Goal: Information Seeking & Learning: Learn about a topic

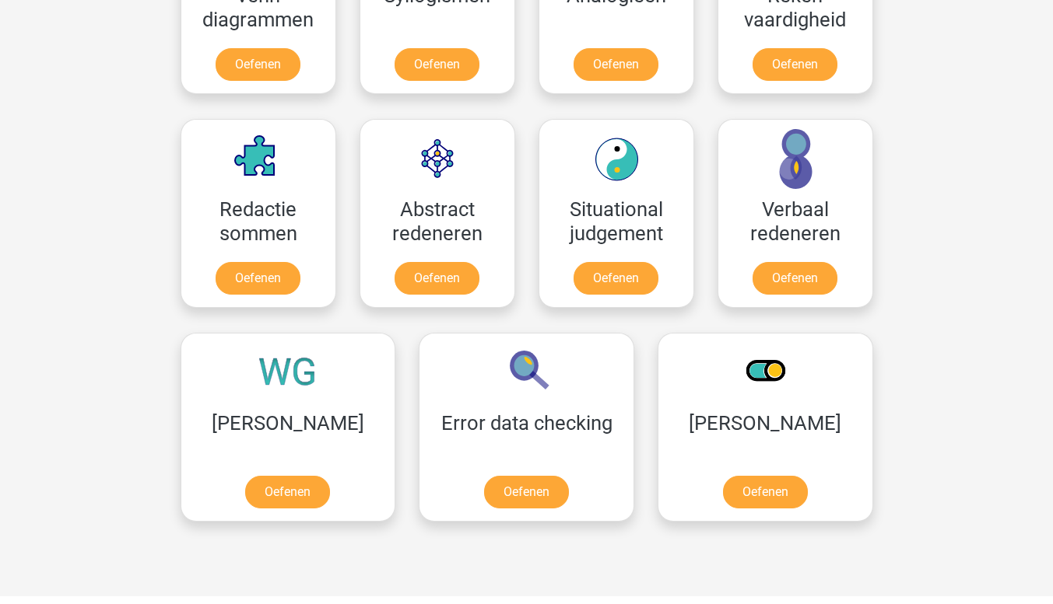
scroll to position [1040, 0]
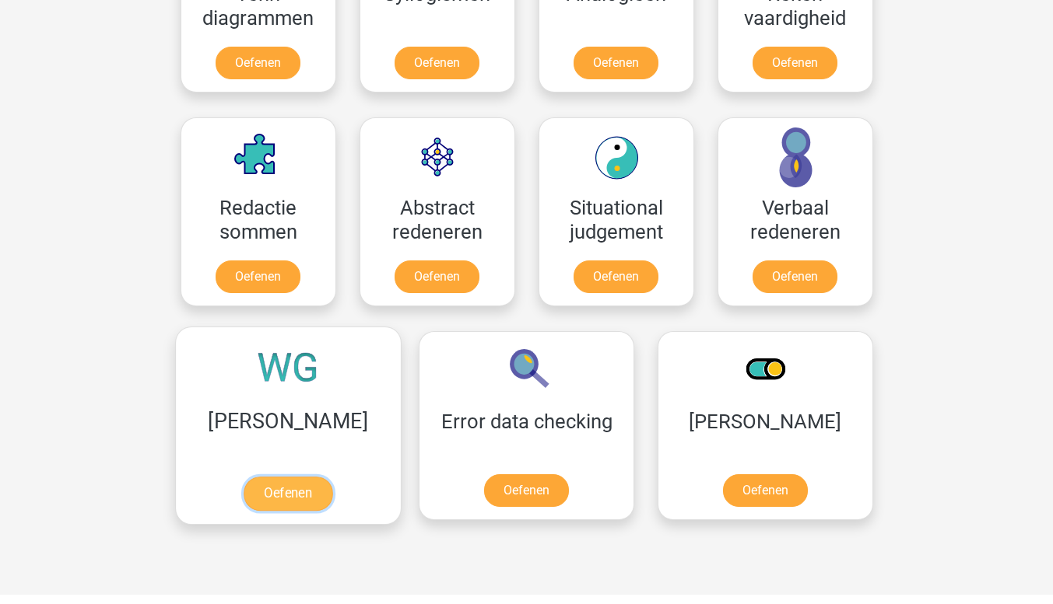
click at [250, 484] on link "Oefenen" at bounding box center [287, 494] width 89 height 34
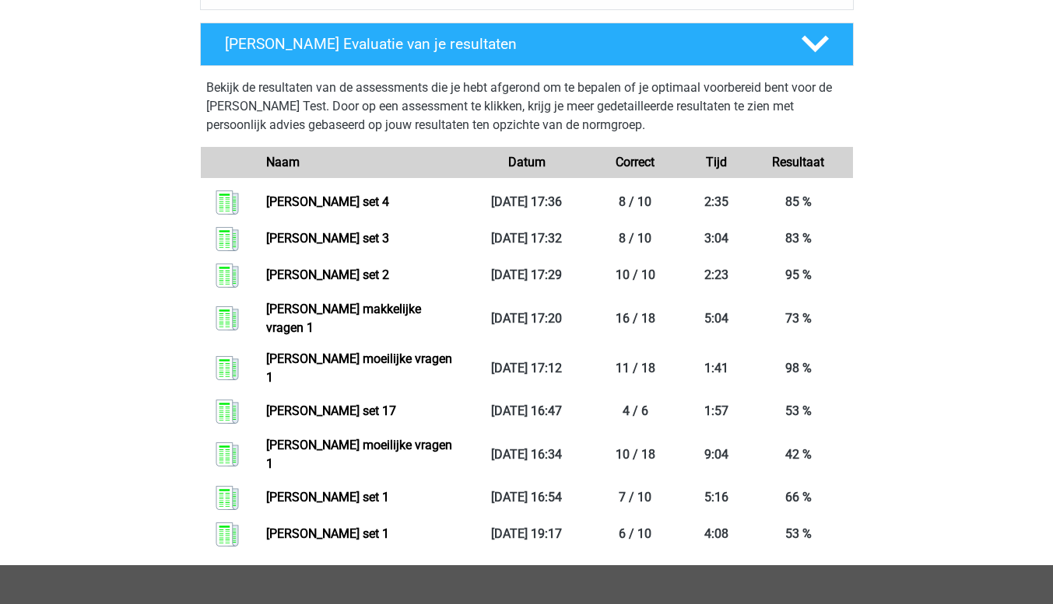
scroll to position [698, 0]
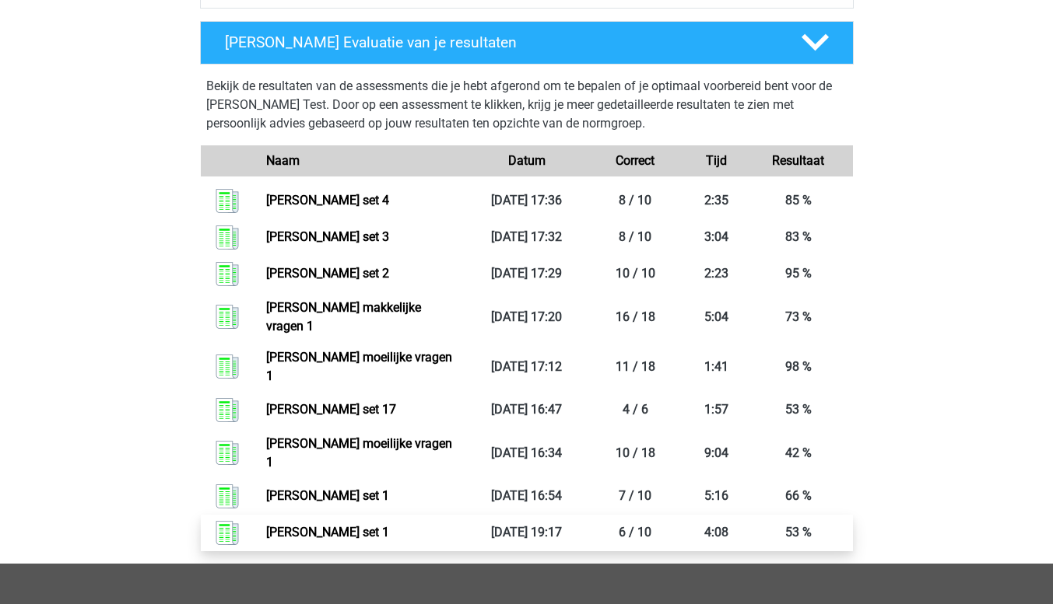
click at [320, 525] on link "Watson glaser set 1" at bounding box center [327, 532] width 123 height 15
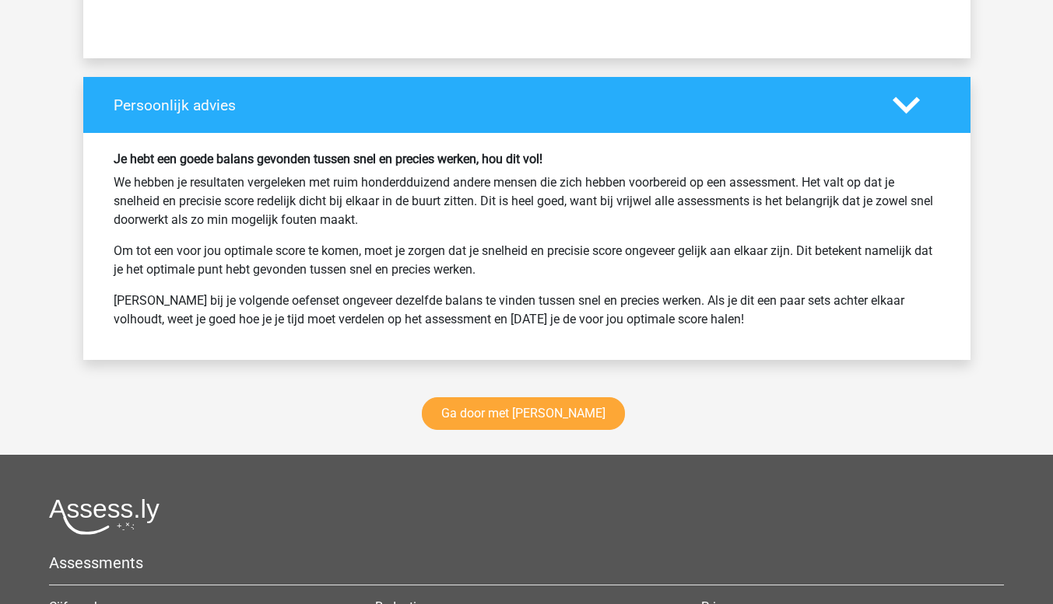
scroll to position [1999, 0]
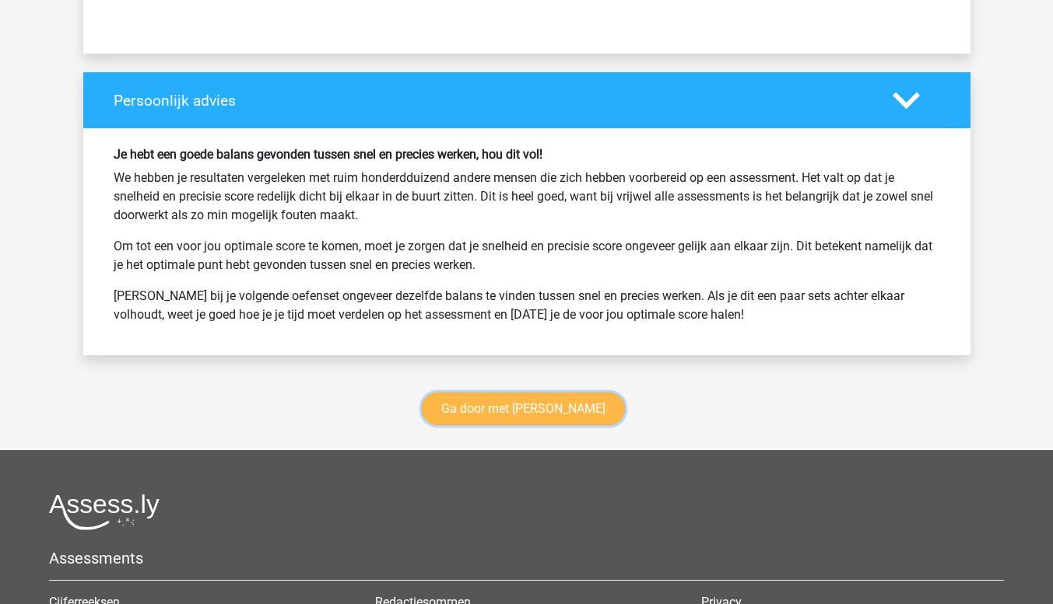
click at [562, 412] on link "Ga door met watson glaser" at bounding box center [523, 409] width 203 height 33
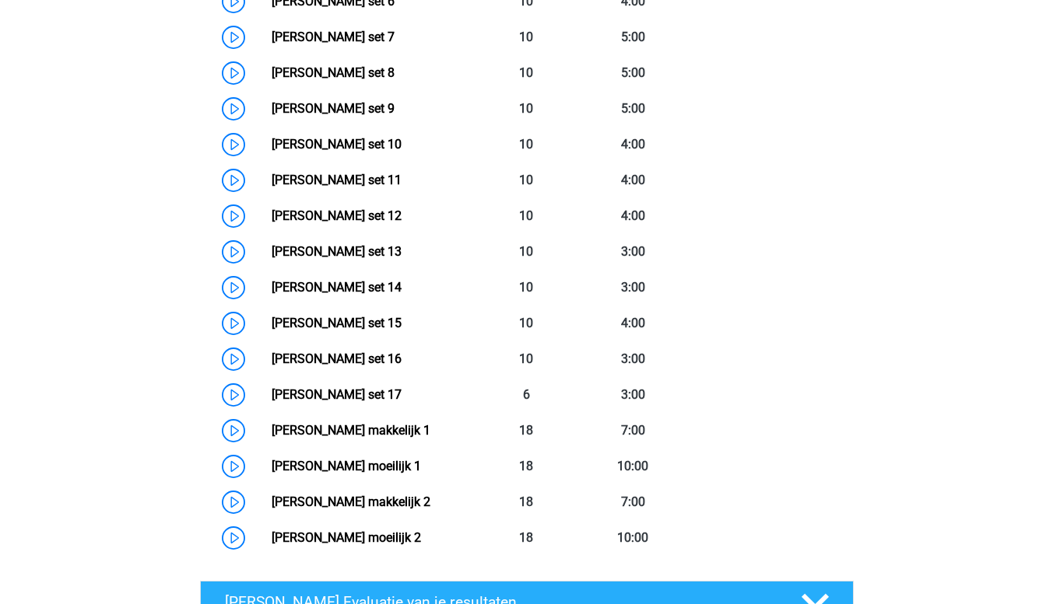
scroll to position [1027, 0]
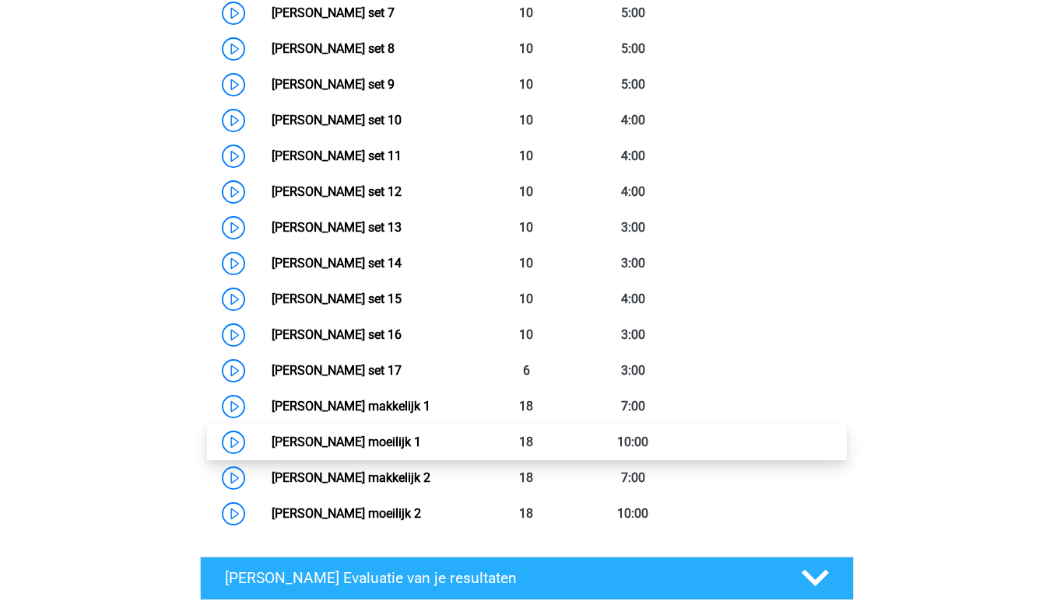
click at [370, 450] on link "Watson Glaser moeilijk 1" at bounding box center [346, 442] width 149 height 15
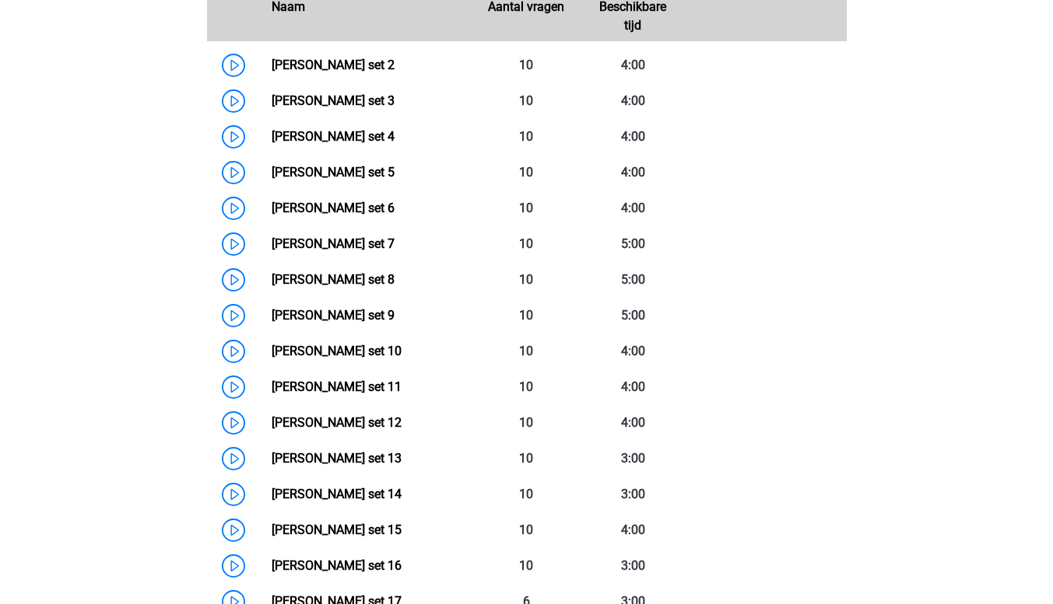
scroll to position [797, 0]
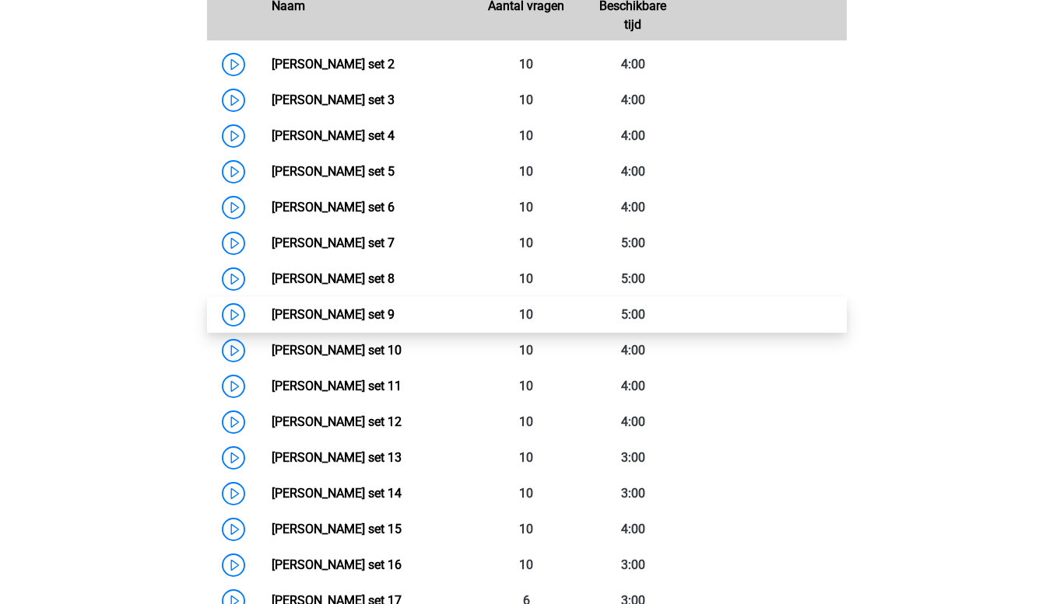
click at [292, 307] on link "Watson Glaser set 9" at bounding box center [333, 314] width 123 height 15
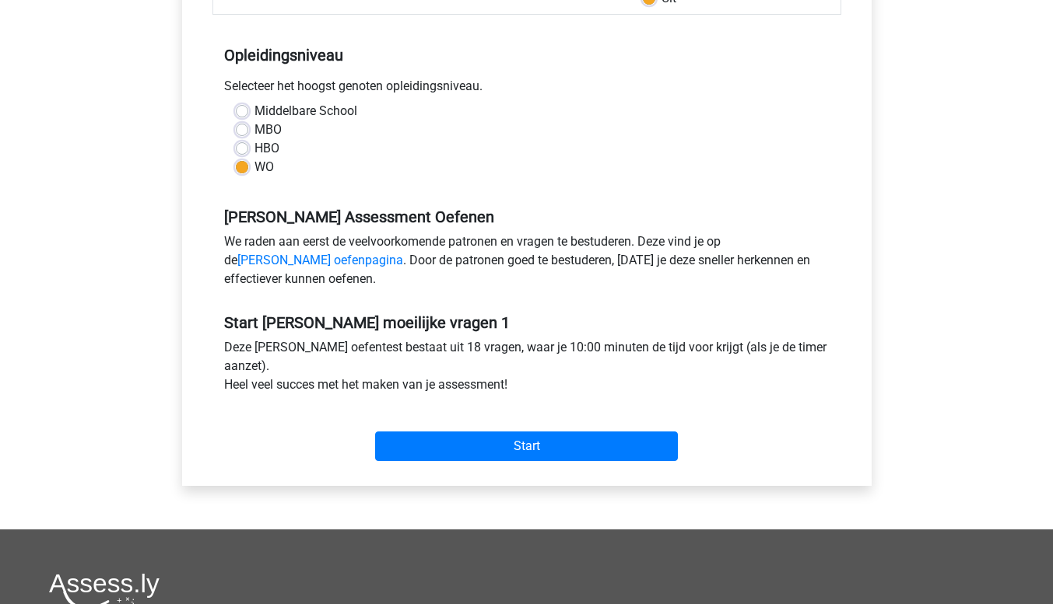
scroll to position [293, 0]
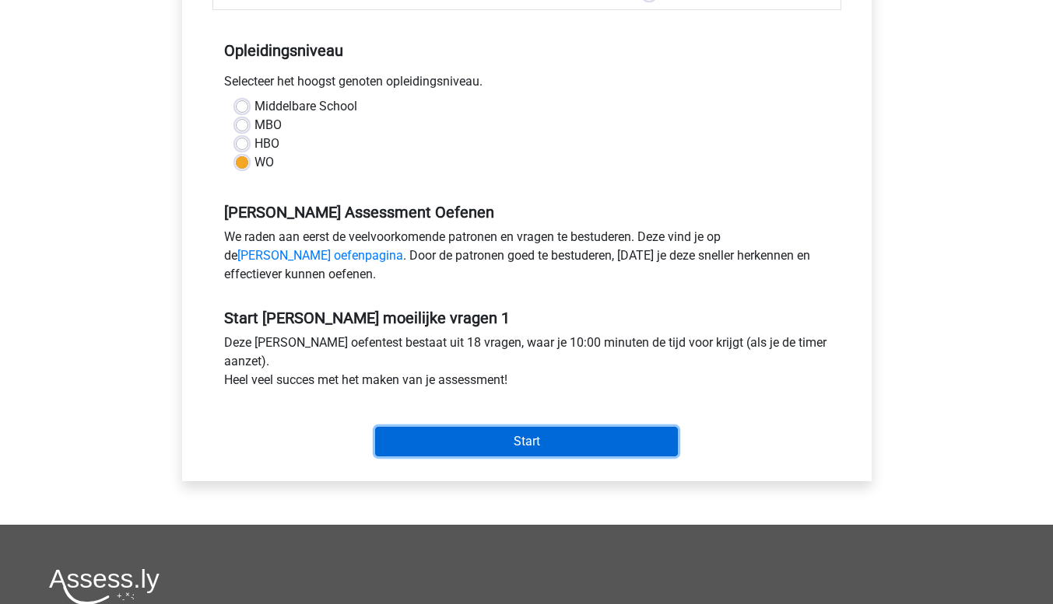
click at [608, 449] on input "Start" at bounding box center [526, 442] width 303 height 30
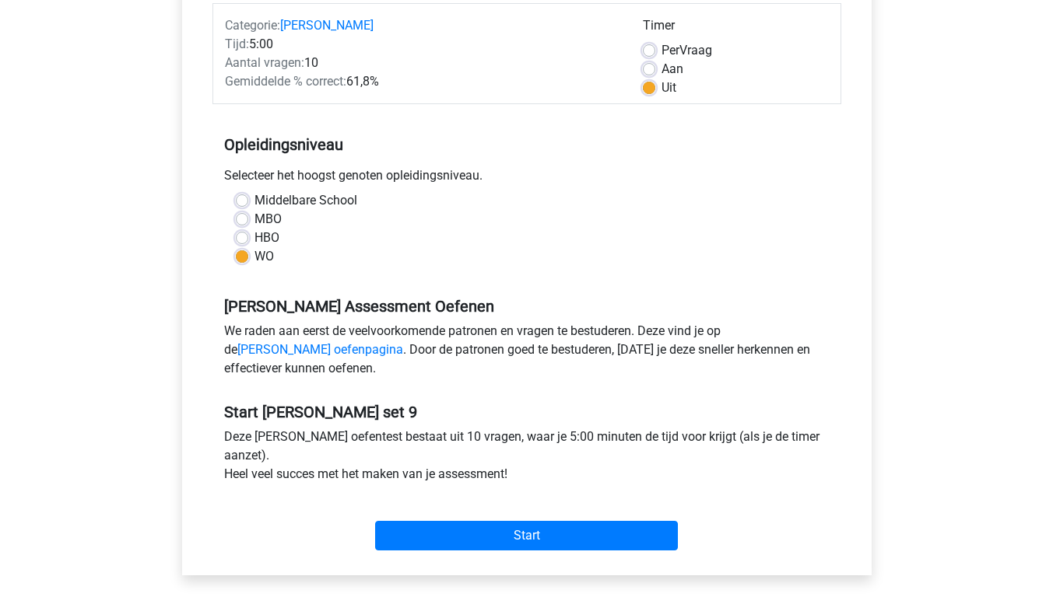
scroll to position [213, 0]
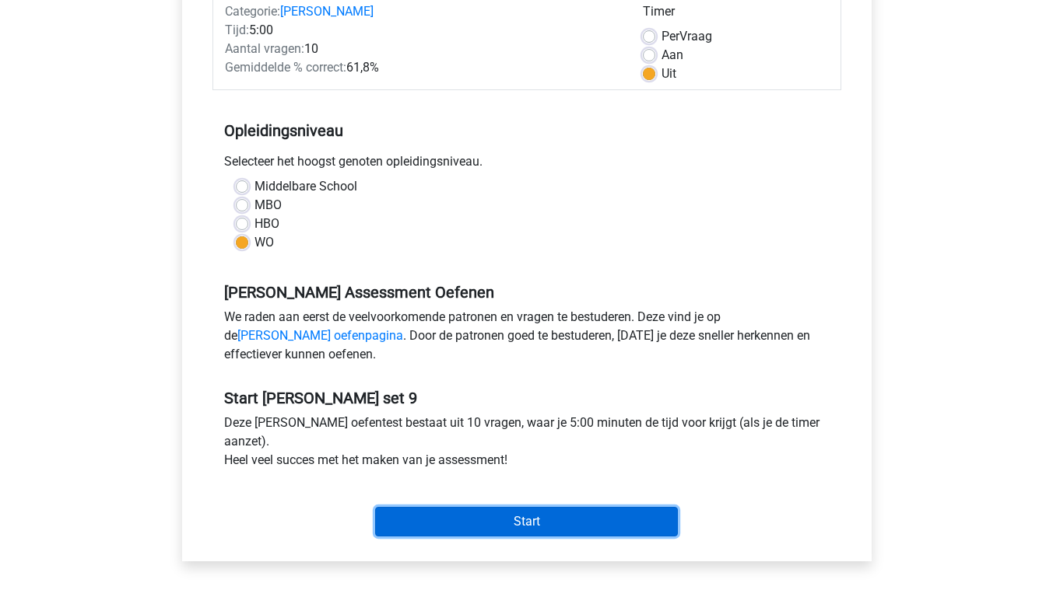
click at [431, 522] on input "Start" at bounding box center [526, 522] width 303 height 30
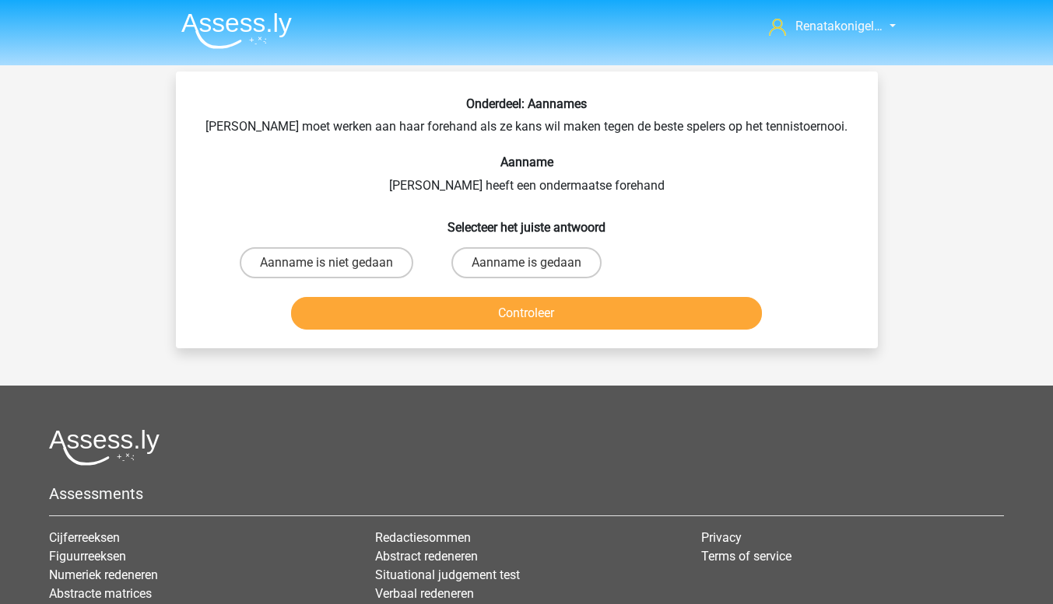
scroll to position [2, 0]
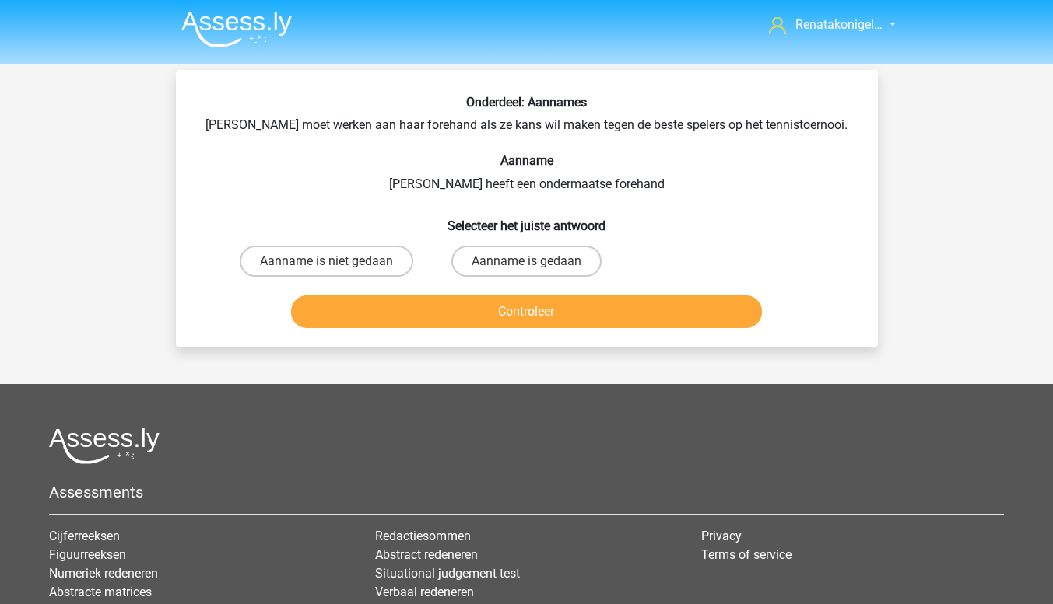
click at [336, 264] on input "Aanname is niet gedaan" at bounding box center [331, 266] width 10 height 10
radio input "true"
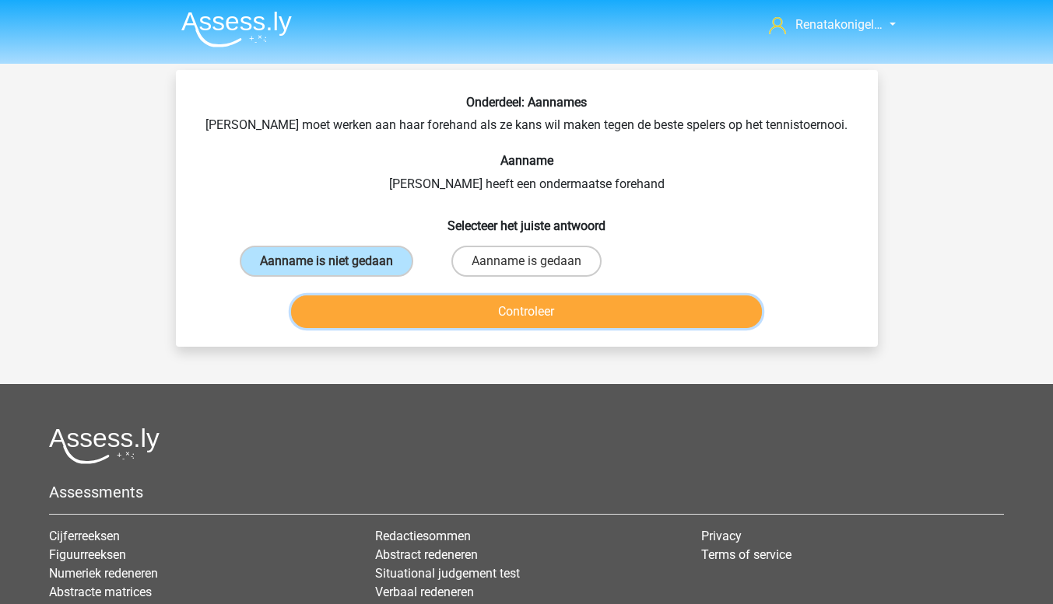
click at [639, 318] on button "Controleer" at bounding box center [526, 312] width 471 height 33
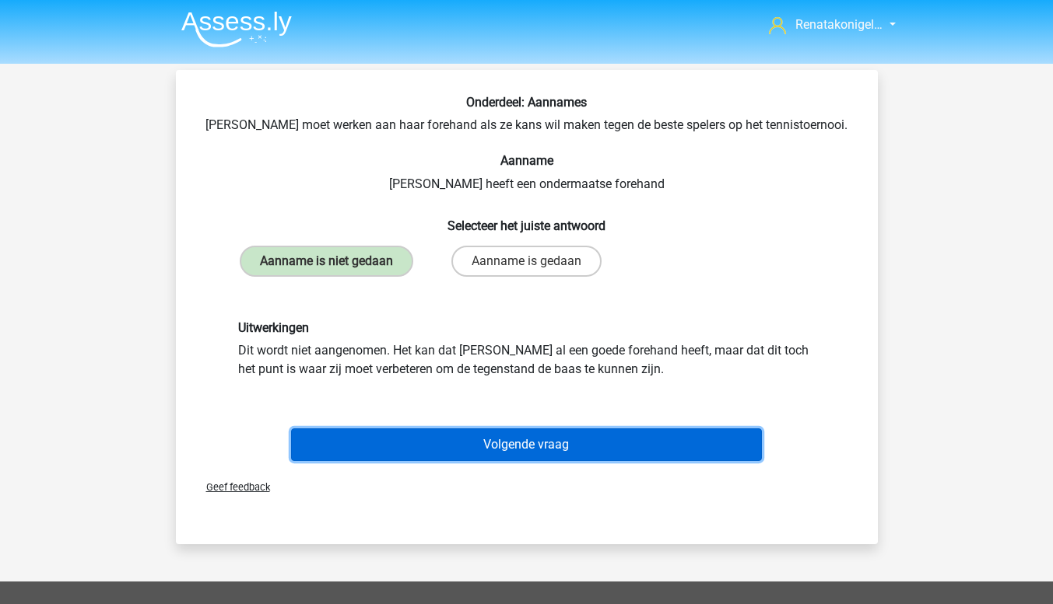
click at [702, 446] on button "Volgende vraag" at bounding box center [526, 445] width 471 height 33
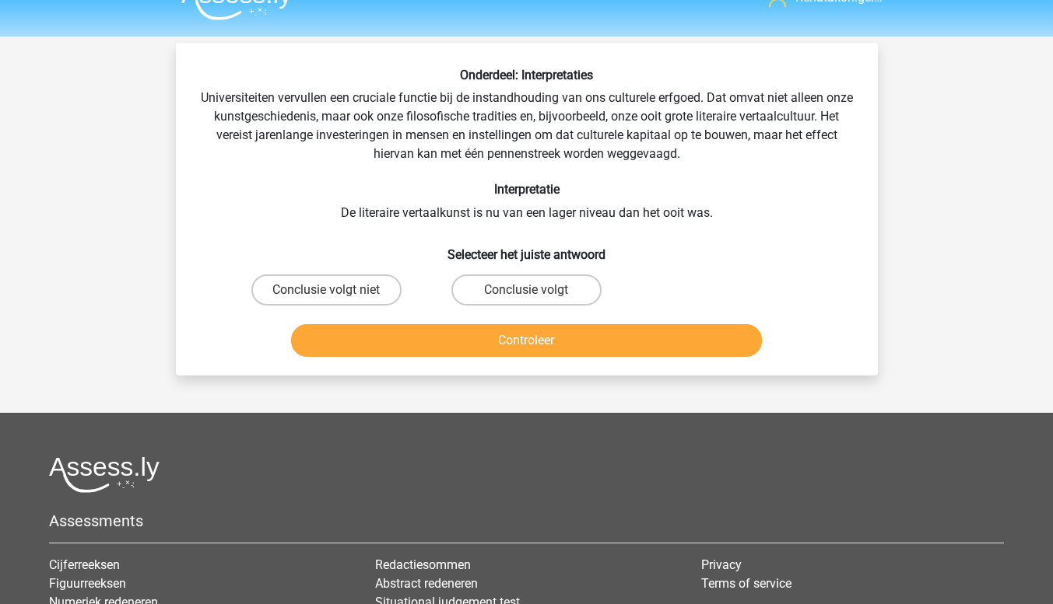
scroll to position [0, 0]
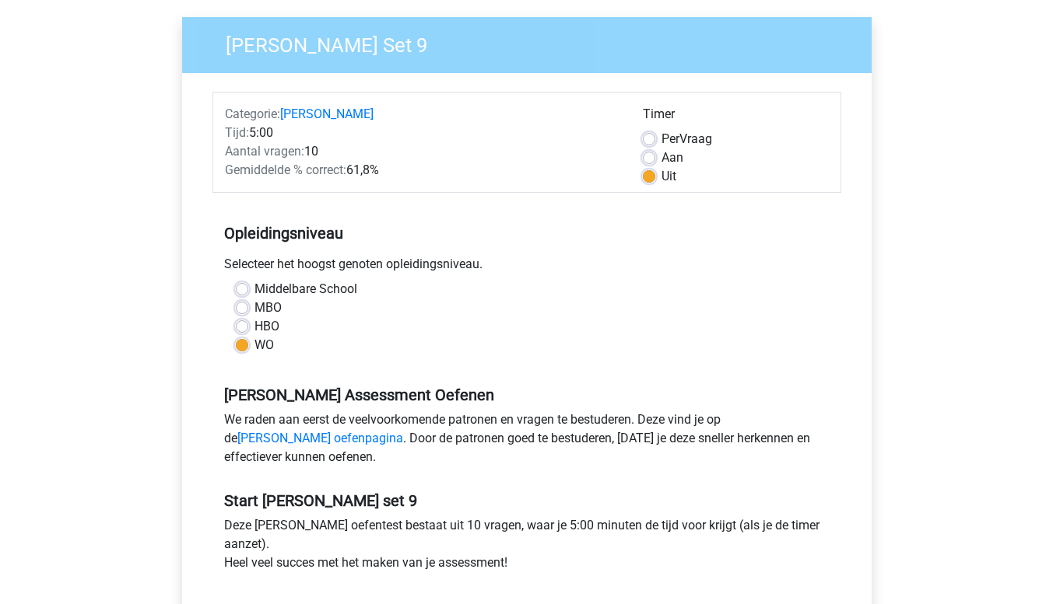
scroll to position [111, 0]
click at [661, 159] on label "Aan" at bounding box center [672, 157] width 22 height 19
click at [654, 159] on input "Aan" at bounding box center [649, 156] width 12 height 16
radio input "true"
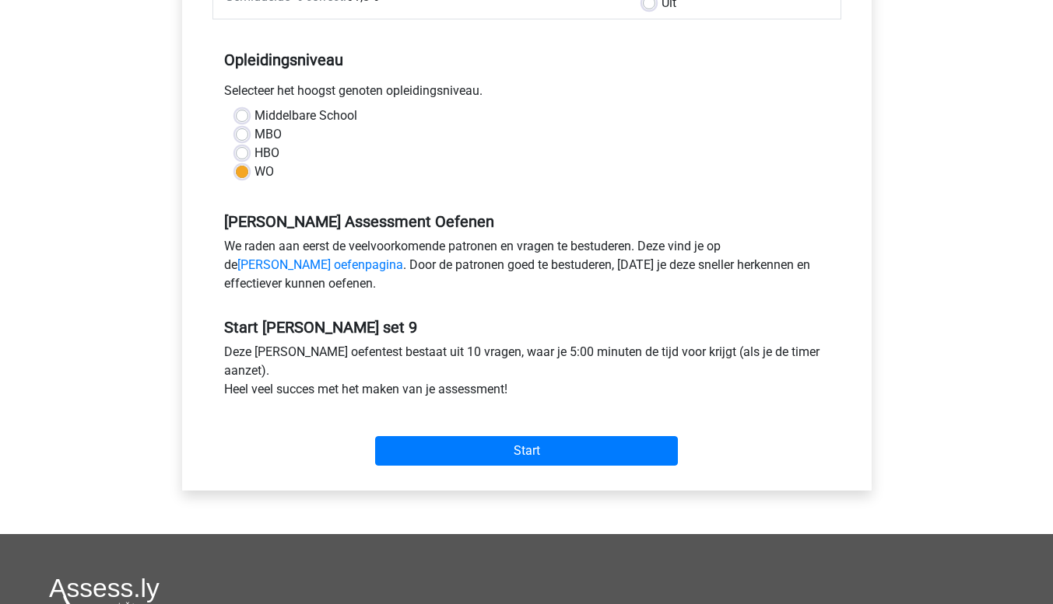
scroll to position [286, 0]
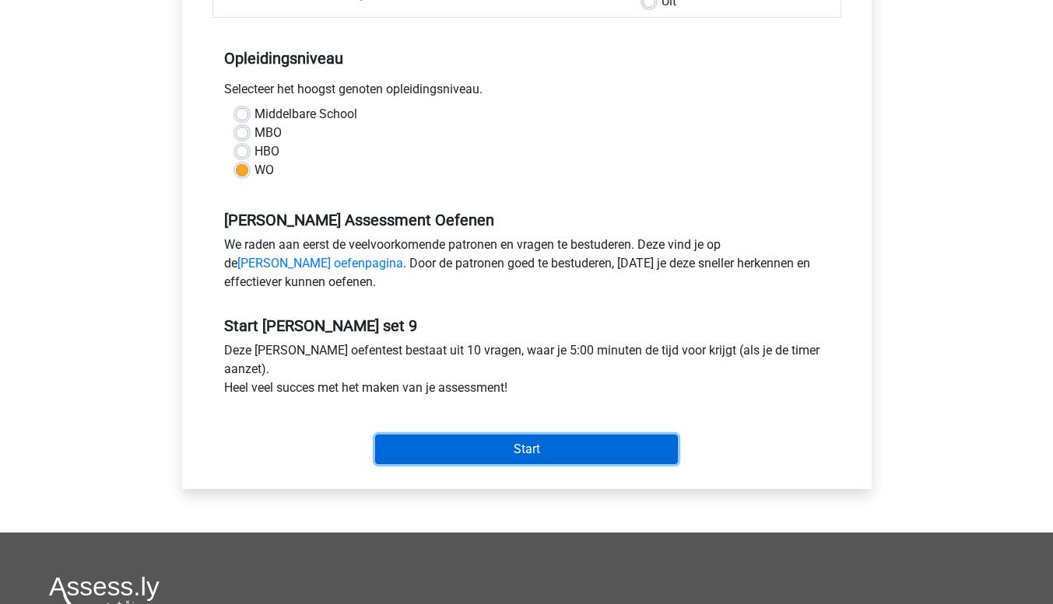
click at [580, 461] on input "Start" at bounding box center [526, 450] width 303 height 30
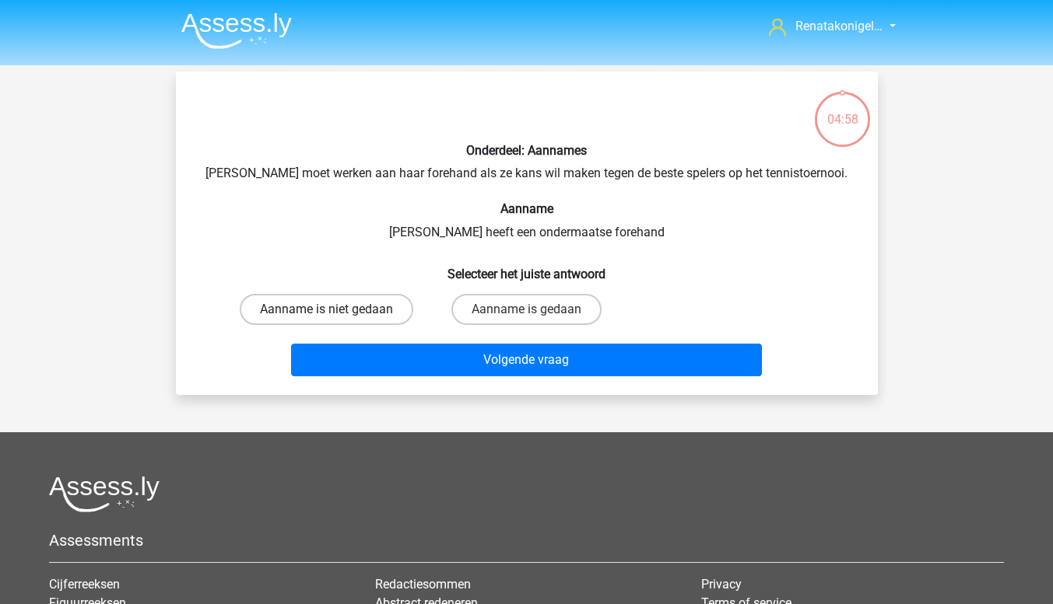
click at [367, 316] on label "Aanname is niet gedaan" at bounding box center [326, 309] width 173 height 31
click at [336, 316] on input "Aanname is niet gedaan" at bounding box center [331, 315] width 10 height 10
radio input "true"
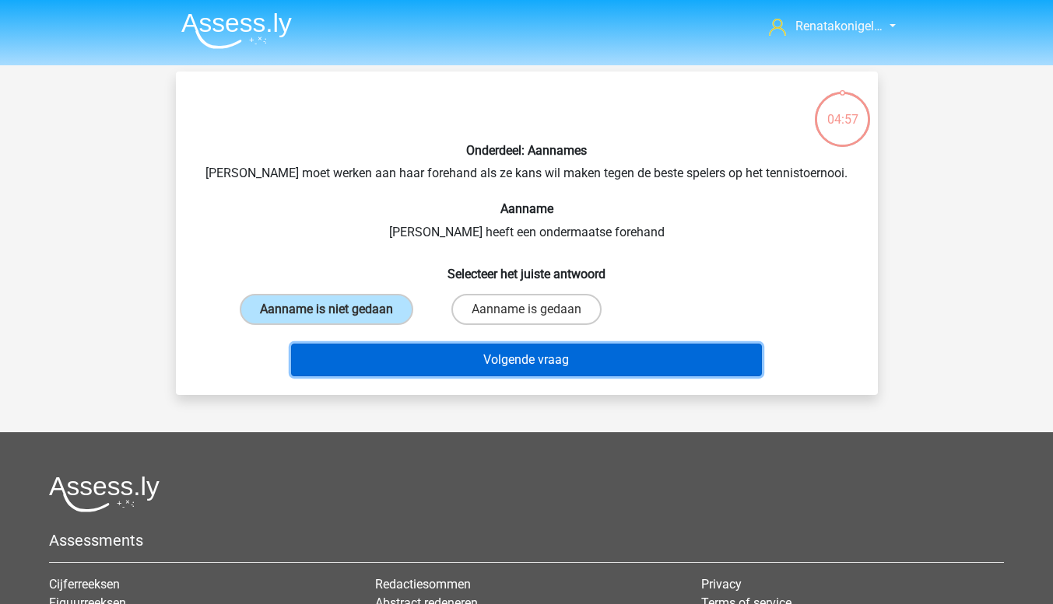
click at [625, 356] on button "Volgende vraag" at bounding box center [526, 360] width 471 height 33
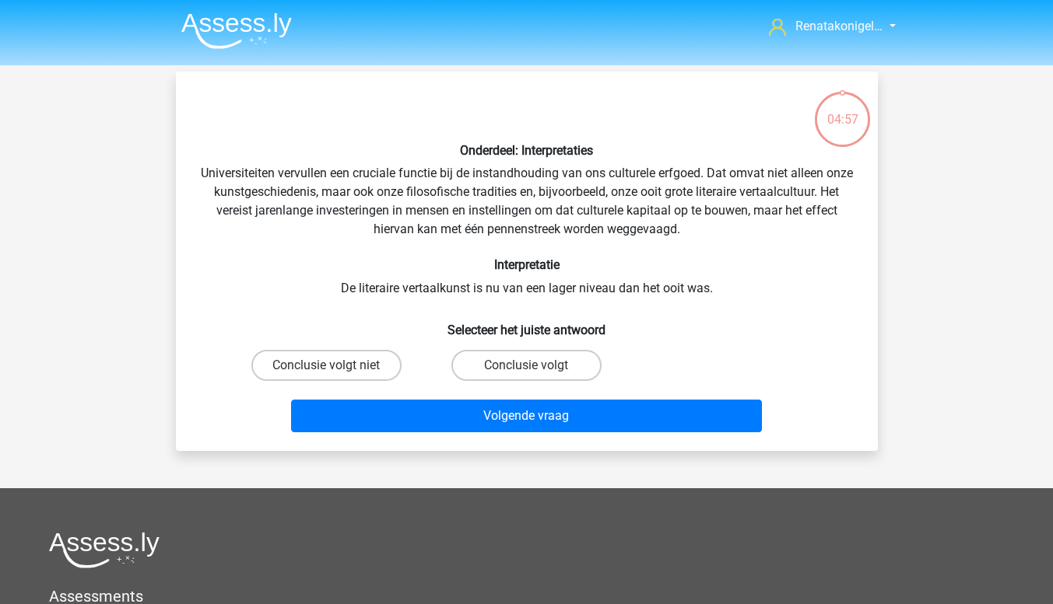
scroll to position [72, 0]
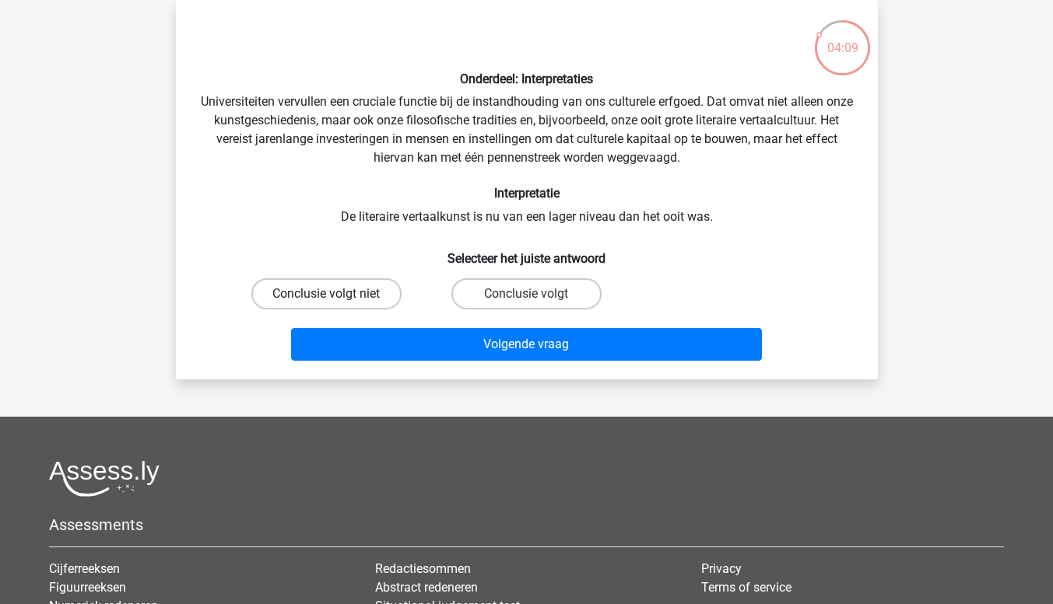
click at [320, 306] on label "Conclusie volgt niet" at bounding box center [326, 294] width 150 height 31
click at [326, 304] on input "Conclusie volgt niet" at bounding box center [331, 299] width 10 height 10
radio input "true"
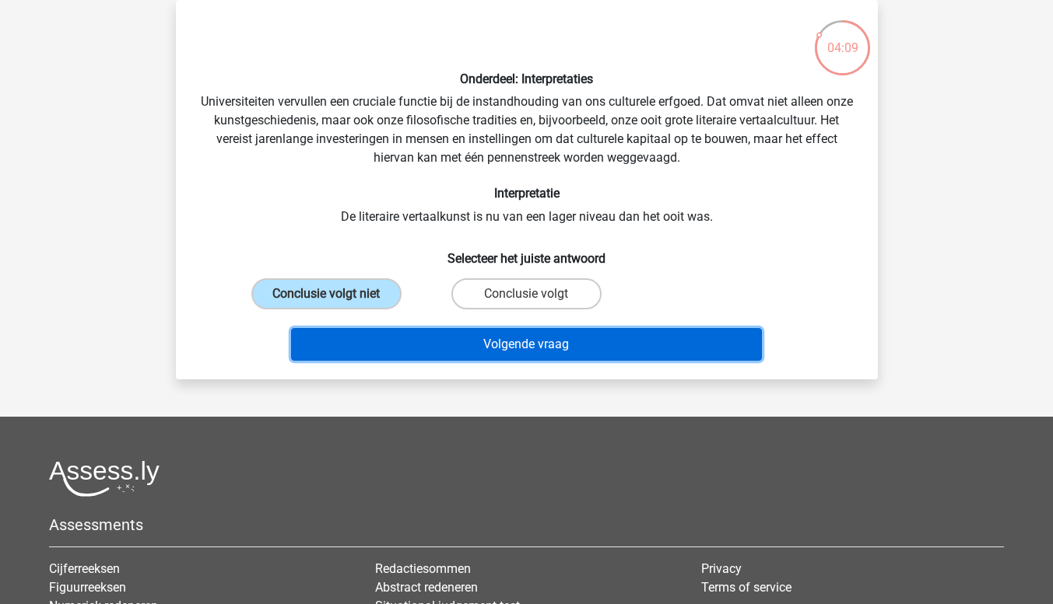
click at [384, 357] on button "Volgende vraag" at bounding box center [526, 344] width 471 height 33
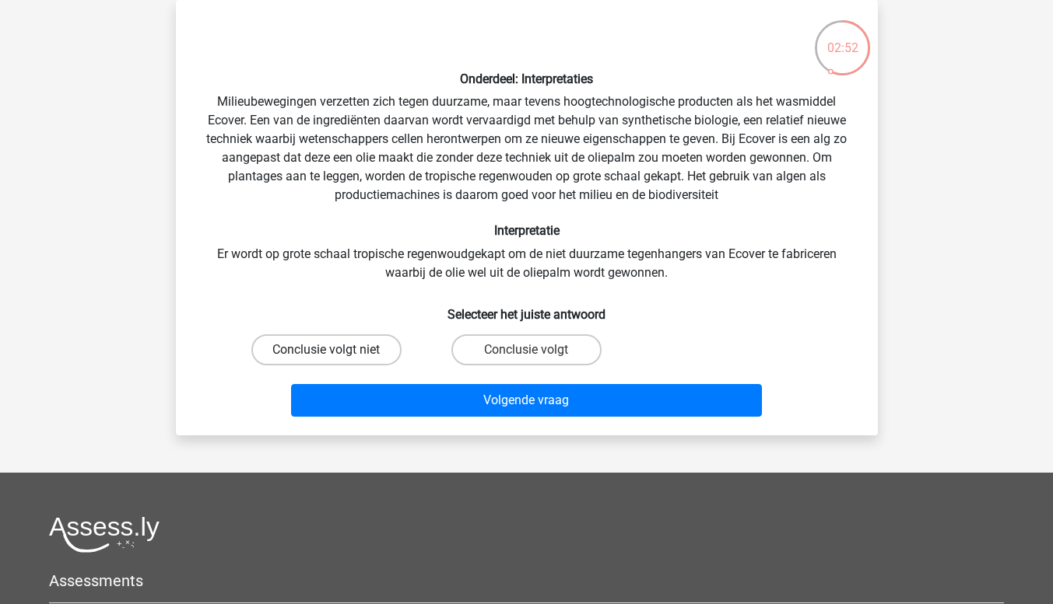
click at [357, 353] on label "Conclusie volgt niet" at bounding box center [326, 350] width 150 height 31
click at [336, 353] on input "Conclusie volgt niet" at bounding box center [331, 355] width 10 height 10
radio input "true"
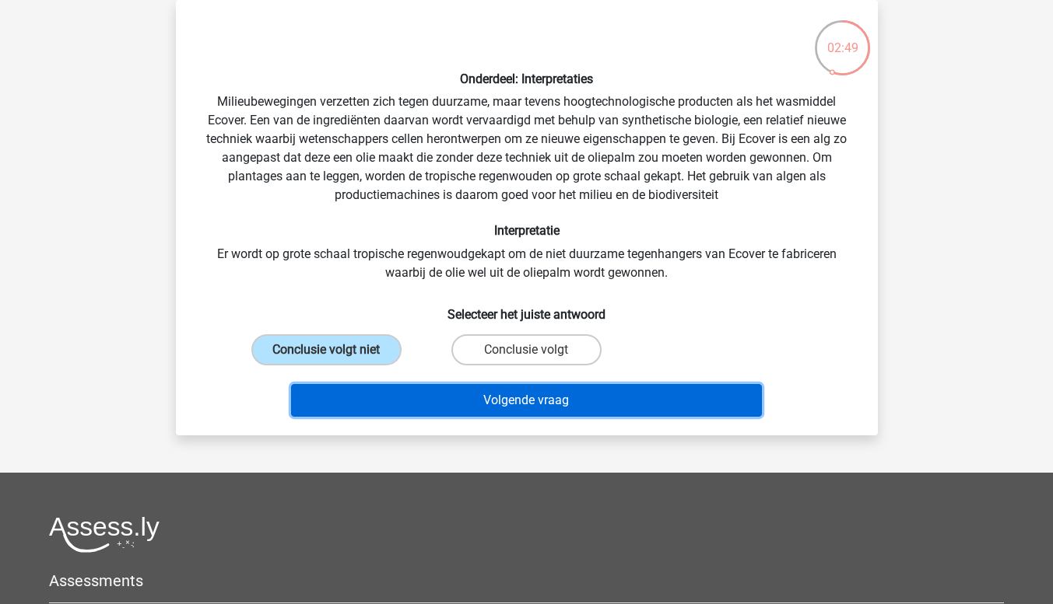
click at [665, 408] on button "Volgende vraag" at bounding box center [526, 400] width 471 height 33
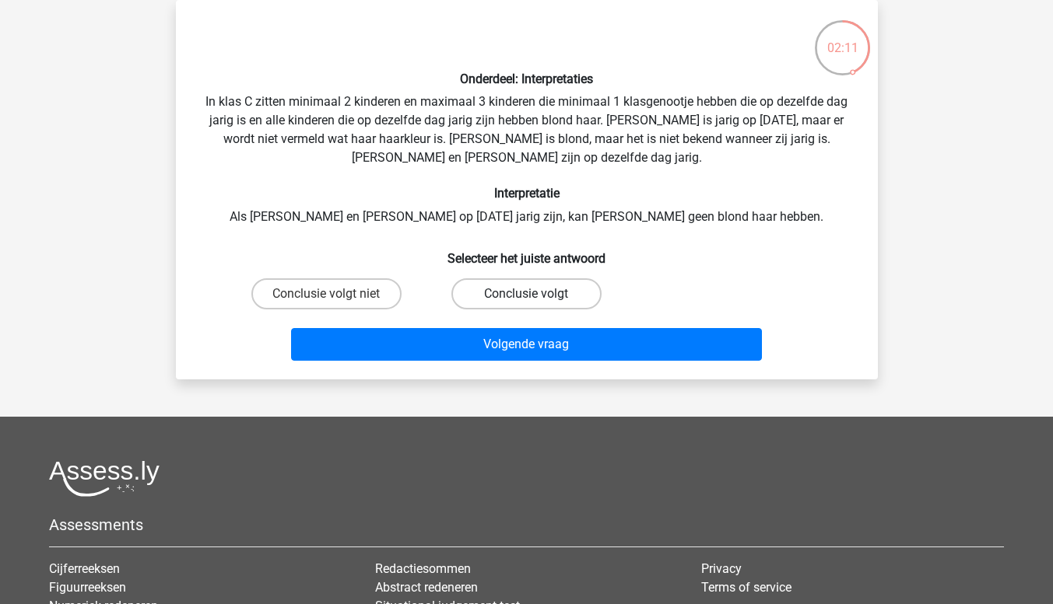
click at [554, 303] on label "Conclusie volgt" at bounding box center [526, 294] width 150 height 31
click at [536, 303] on input "Conclusie volgt" at bounding box center [531, 299] width 10 height 10
radio input "true"
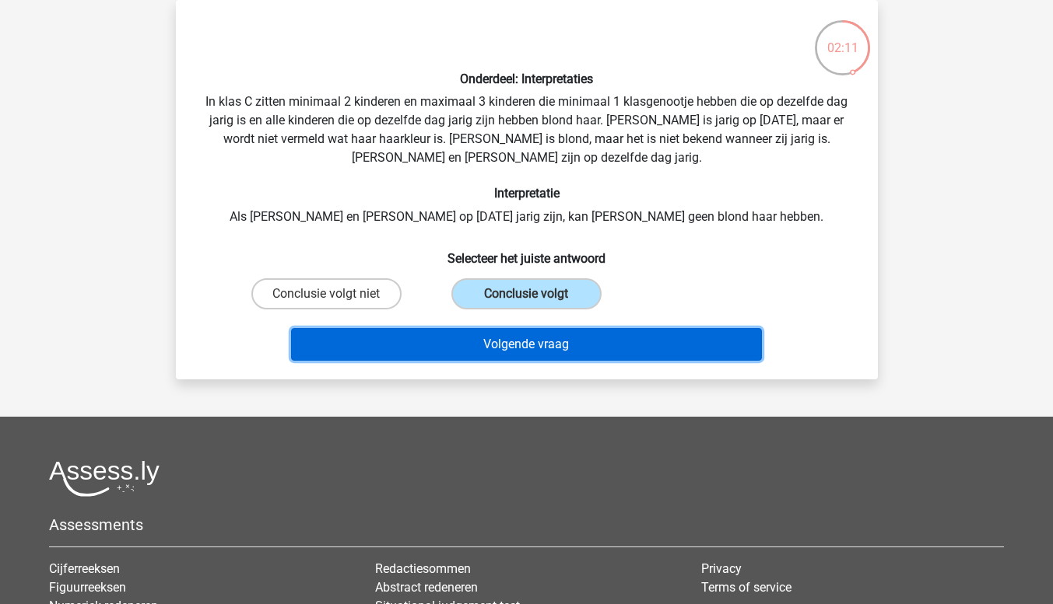
click at [580, 350] on button "Volgende vraag" at bounding box center [526, 344] width 471 height 33
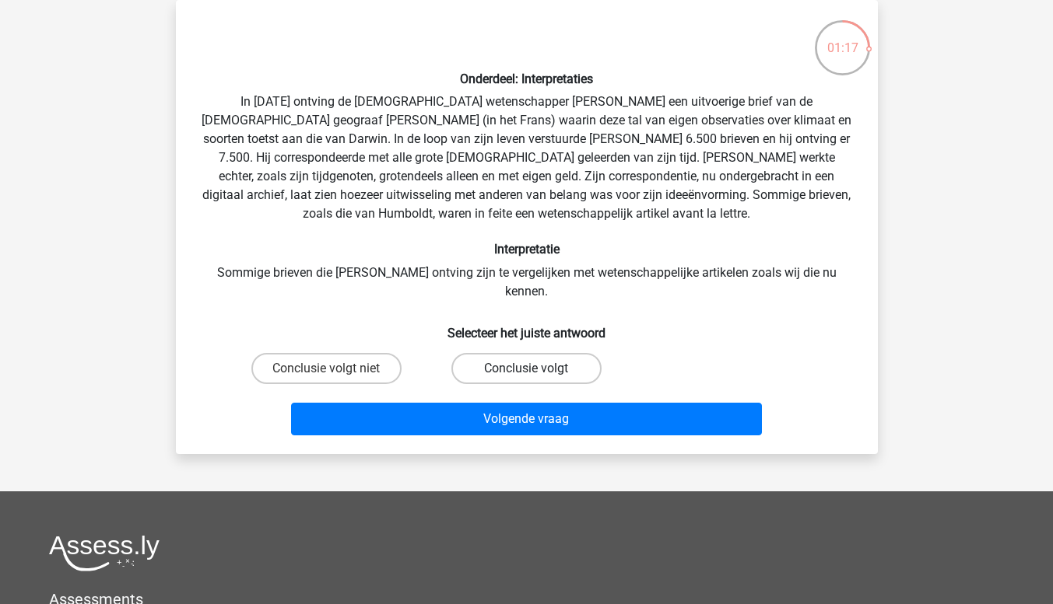
click at [506, 361] on label "Conclusie volgt" at bounding box center [526, 368] width 150 height 31
click at [526, 369] on input "Conclusie volgt" at bounding box center [531, 374] width 10 height 10
radio input "true"
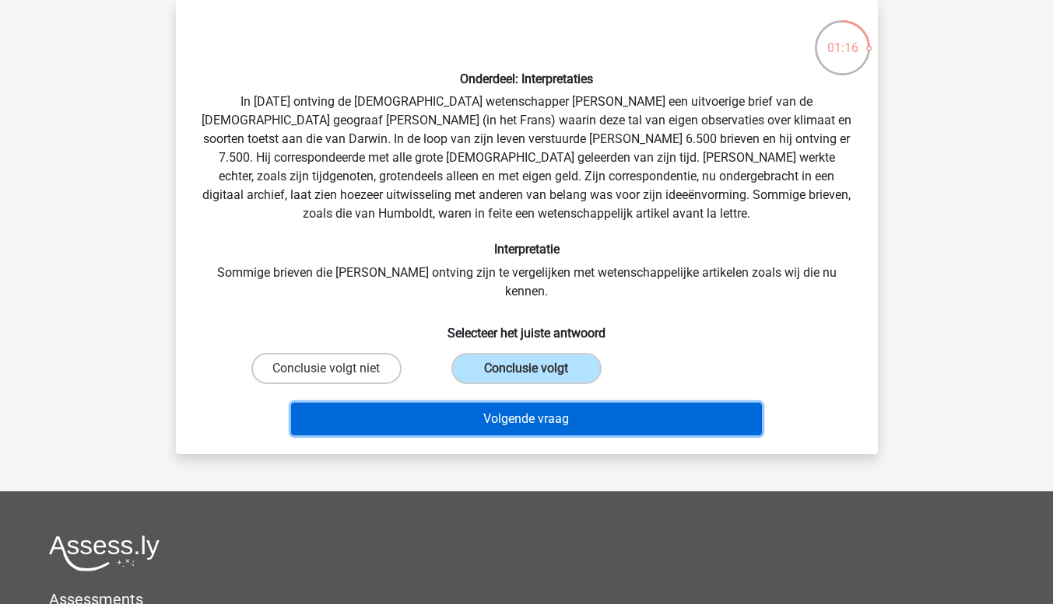
click at [469, 408] on button "Volgende vraag" at bounding box center [526, 419] width 471 height 33
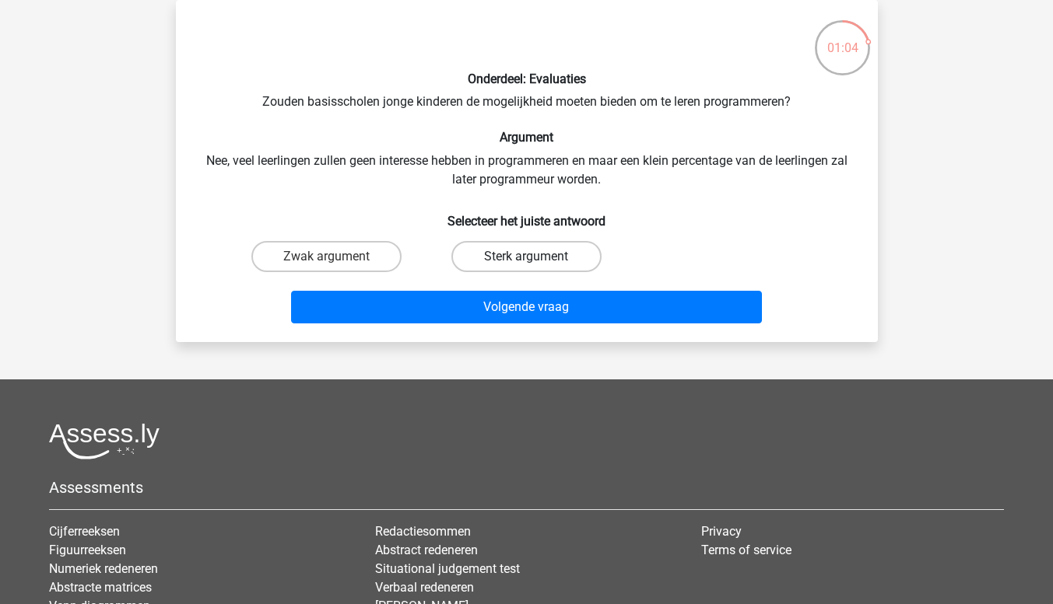
click at [494, 241] on label "Sterk argument" at bounding box center [526, 256] width 150 height 31
click at [526, 257] on input "Sterk argument" at bounding box center [531, 262] width 10 height 10
radio input "true"
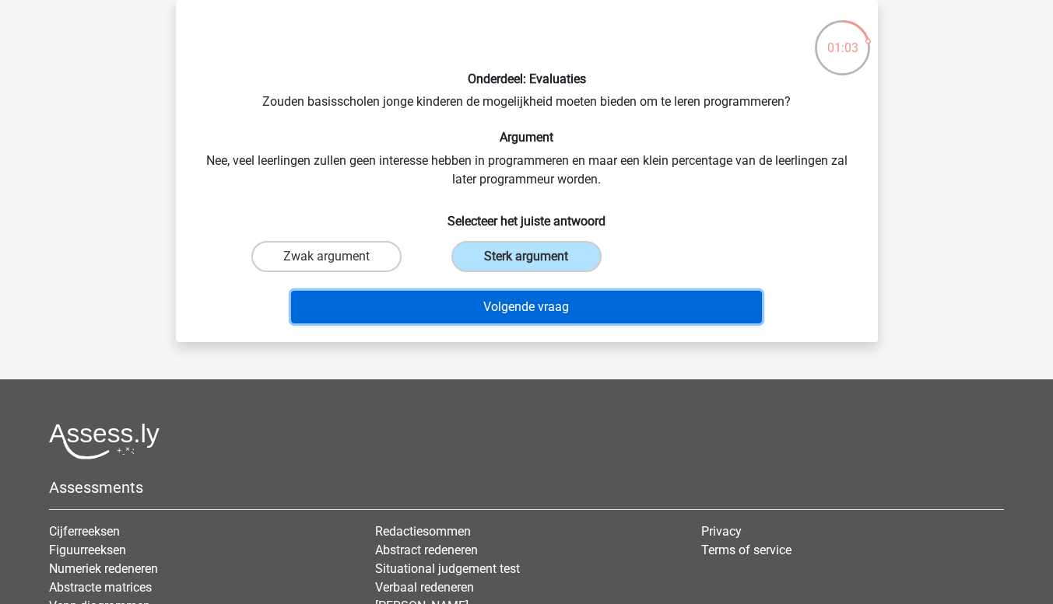
click at [497, 314] on button "Volgende vraag" at bounding box center [526, 307] width 471 height 33
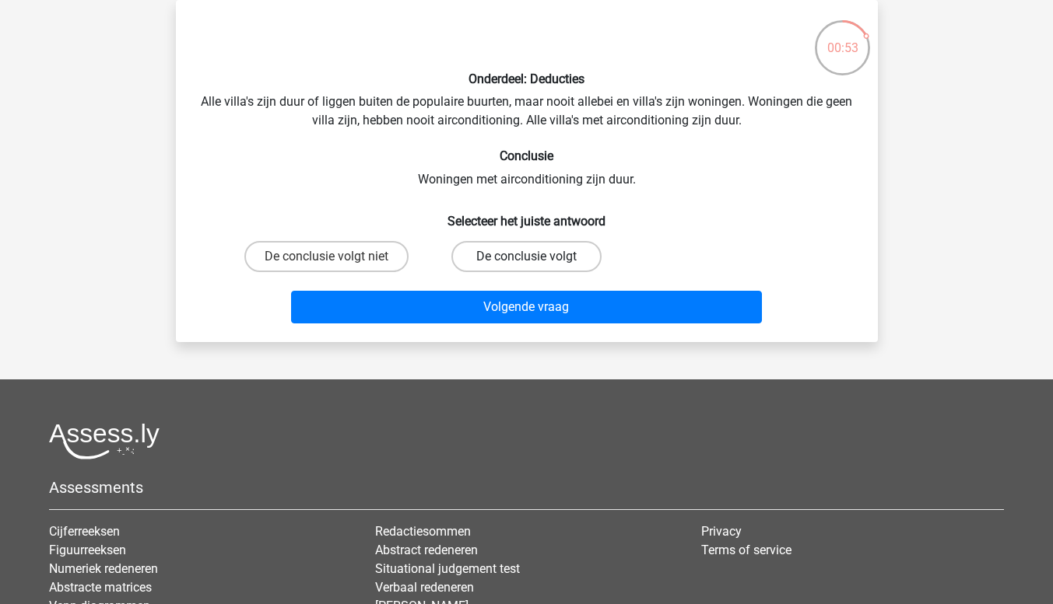
click at [513, 267] on label "De conclusie volgt" at bounding box center [526, 256] width 150 height 31
click at [526, 267] on input "De conclusie volgt" at bounding box center [531, 262] width 10 height 10
radio input "true"
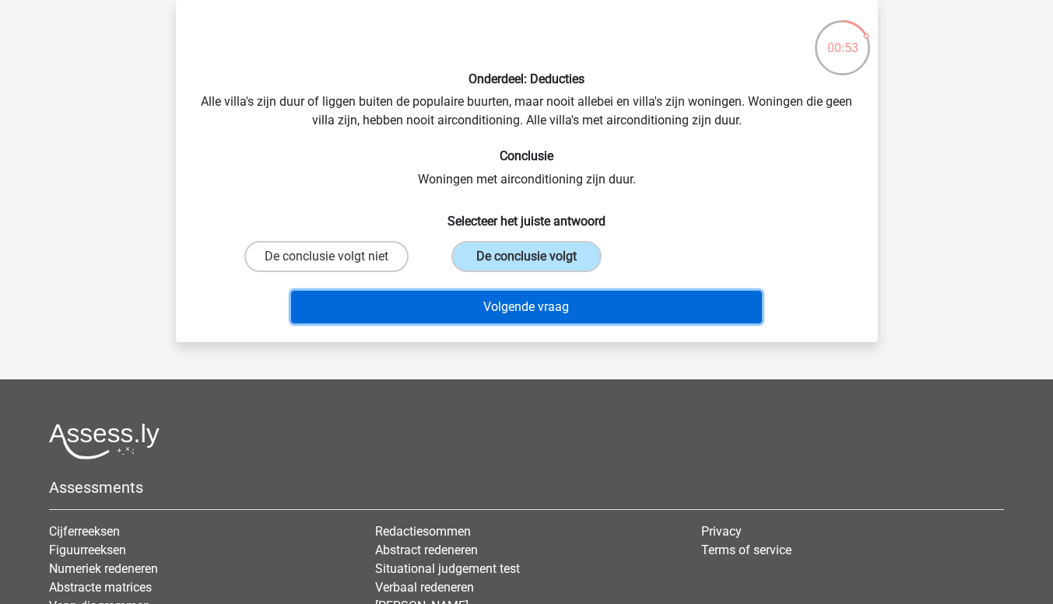
click at [475, 321] on button "Volgende vraag" at bounding box center [526, 307] width 471 height 33
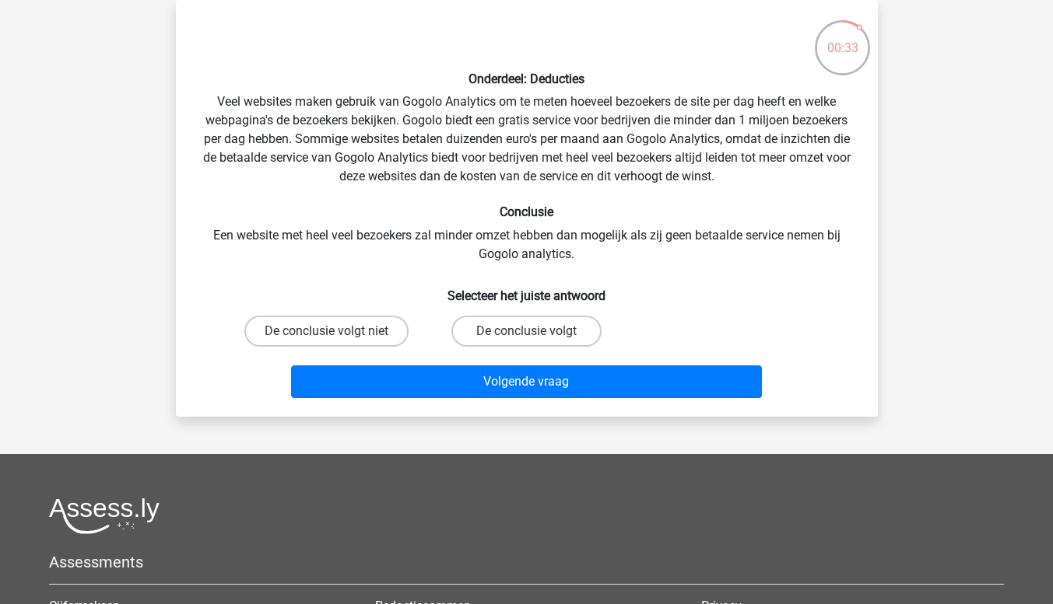
click at [303, 328] on label "De conclusie volgt niet" at bounding box center [326, 331] width 164 height 31
click at [326, 331] on input "De conclusie volgt niet" at bounding box center [331, 336] width 10 height 10
radio input "true"
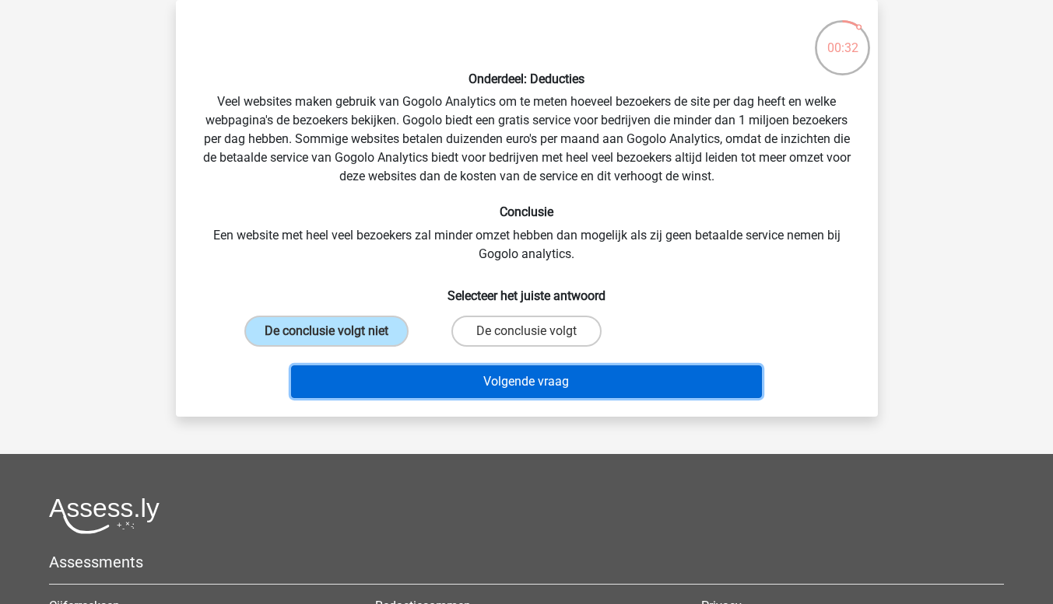
click at [364, 380] on button "Volgende vraag" at bounding box center [526, 382] width 471 height 33
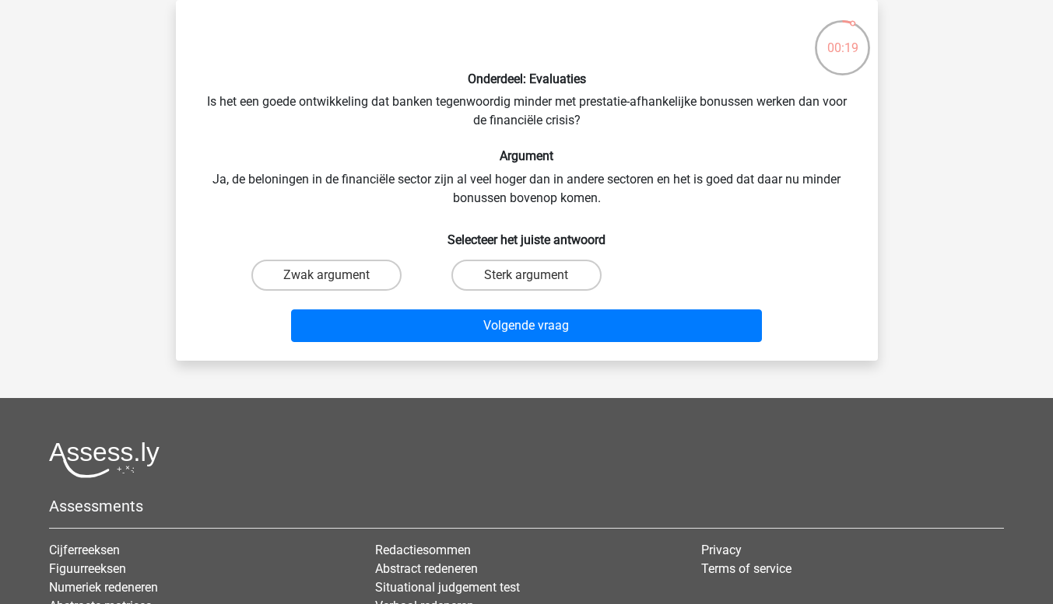
click at [331, 281] on input "Zwak argument" at bounding box center [331, 280] width 10 height 10
radio input "true"
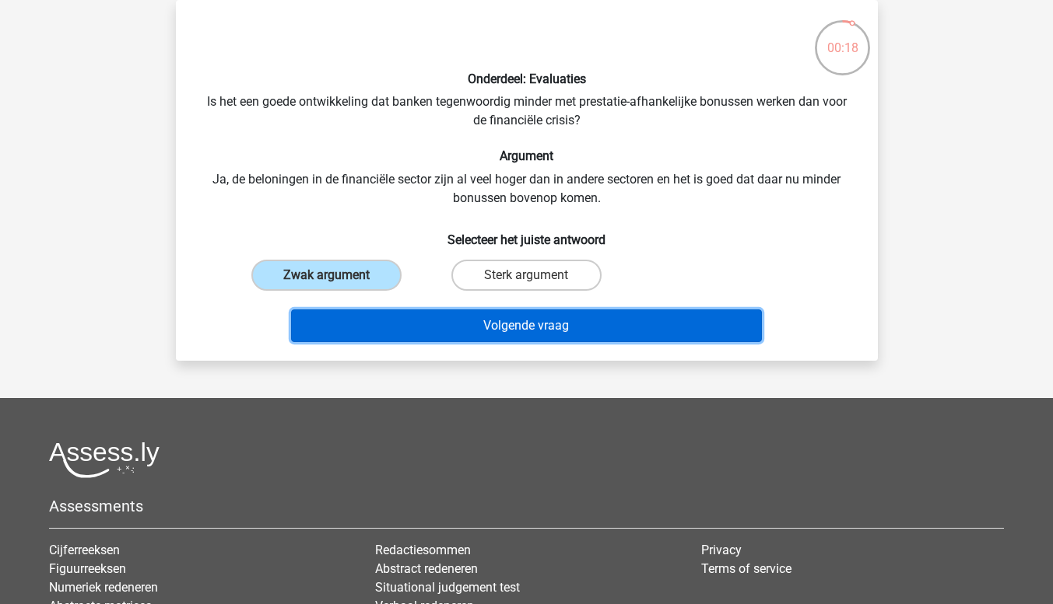
click at [447, 333] on button "Volgende vraag" at bounding box center [526, 326] width 471 height 33
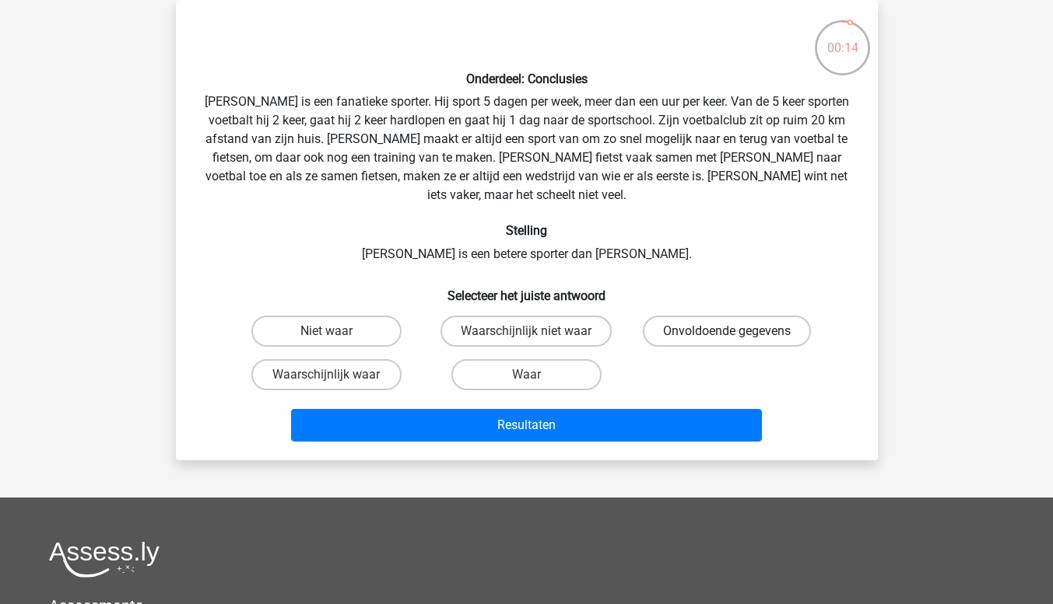
click at [716, 316] on label "Onvoldoende gegevens" at bounding box center [727, 331] width 168 height 31
click at [727, 331] on input "Onvoldoende gegevens" at bounding box center [732, 336] width 10 height 10
radio input "true"
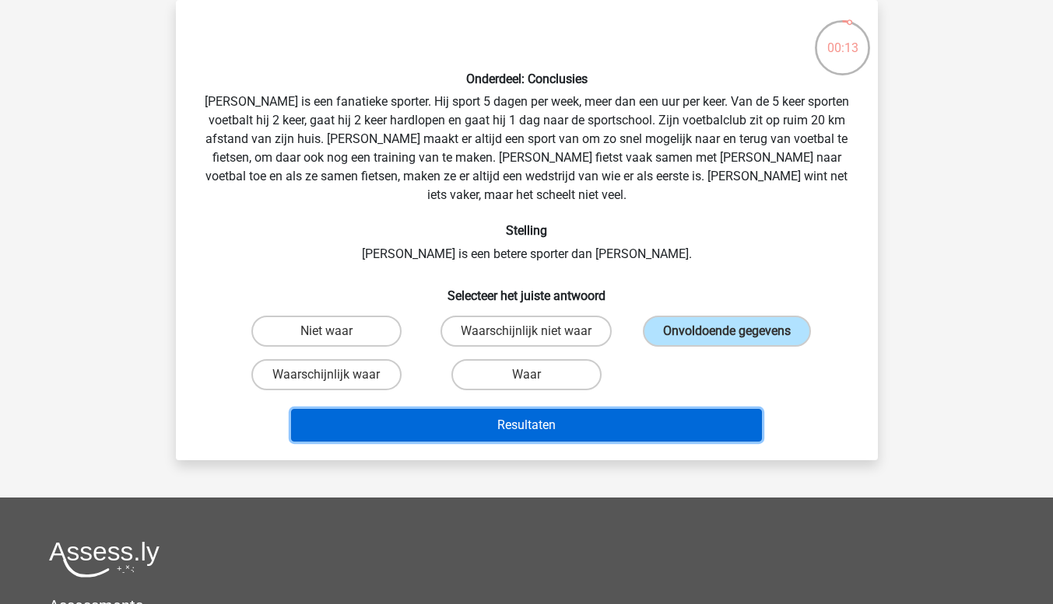
click at [657, 409] on button "Resultaten" at bounding box center [526, 425] width 471 height 33
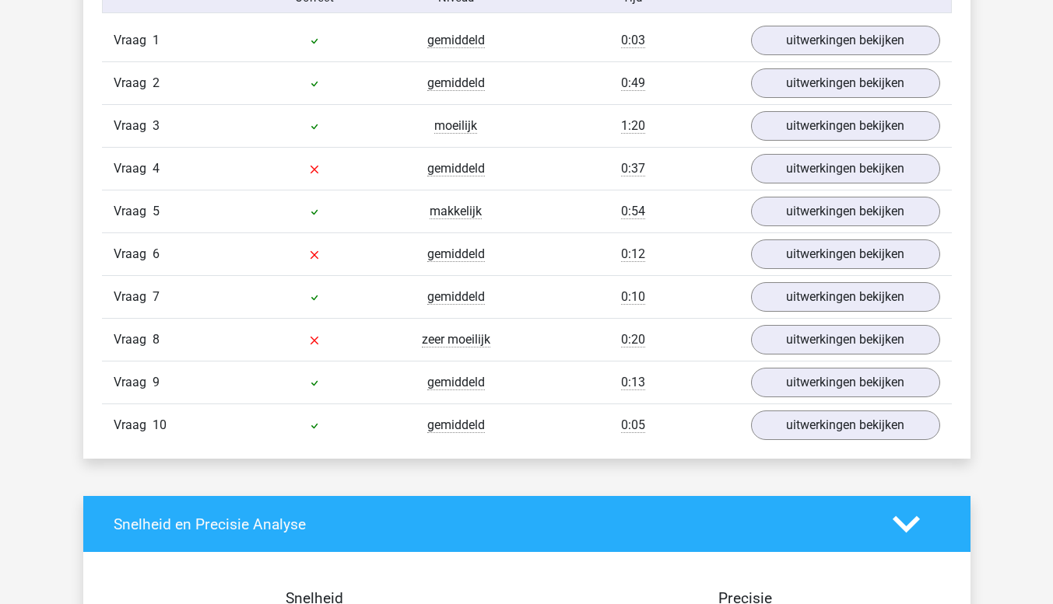
scroll to position [1070, 0]
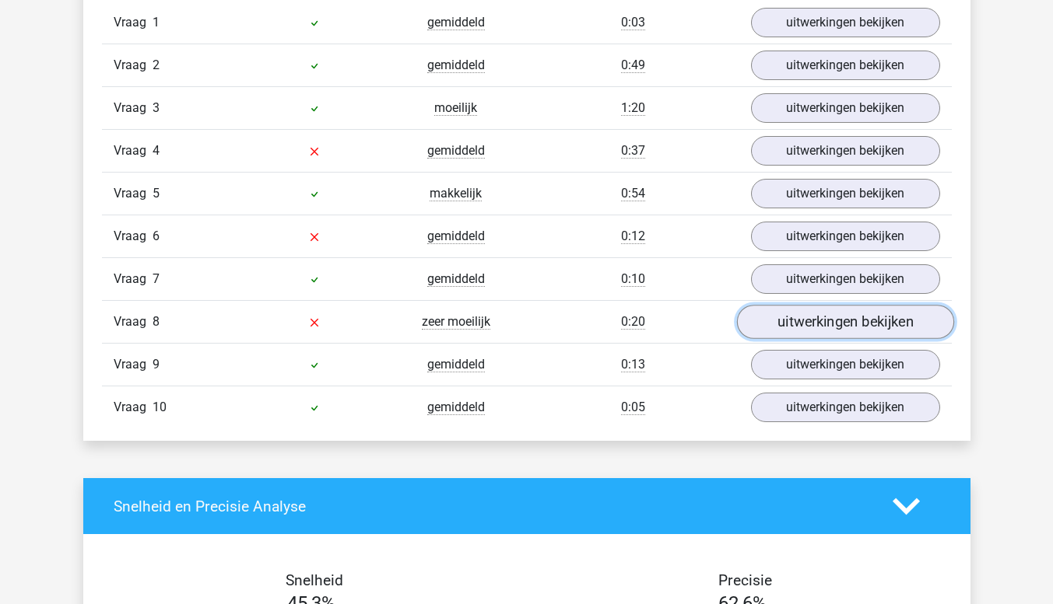
click at [869, 337] on link "uitwerkingen bekijken" at bounding box center [844, 322] width 217 height 34
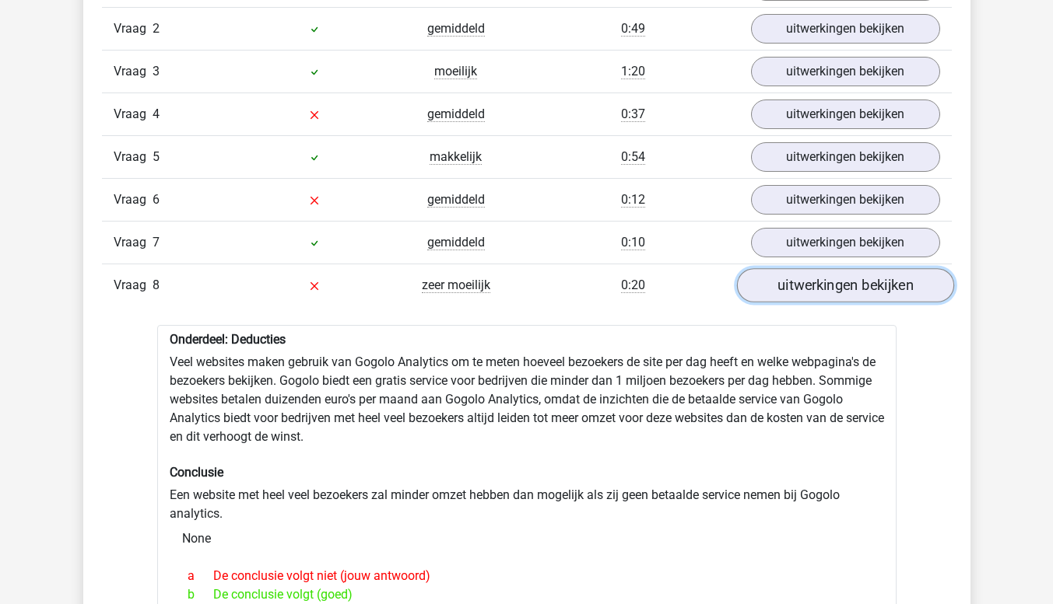
scroll to position [1018, 0]
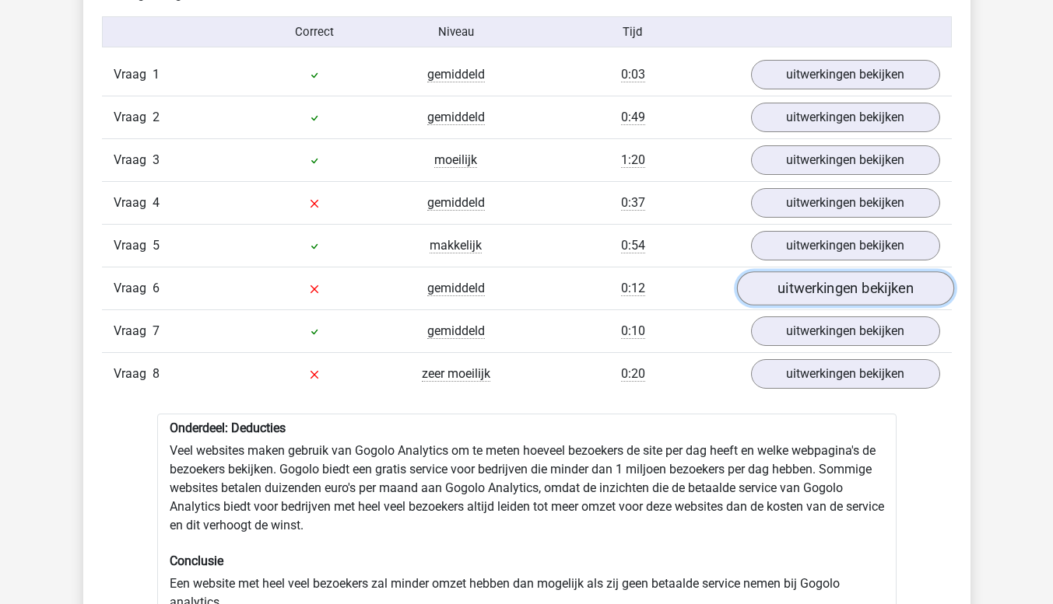
click at [883, 299] on link "uitwerkingen bekijken" at bounding box center [844, 289] width 217 height 34
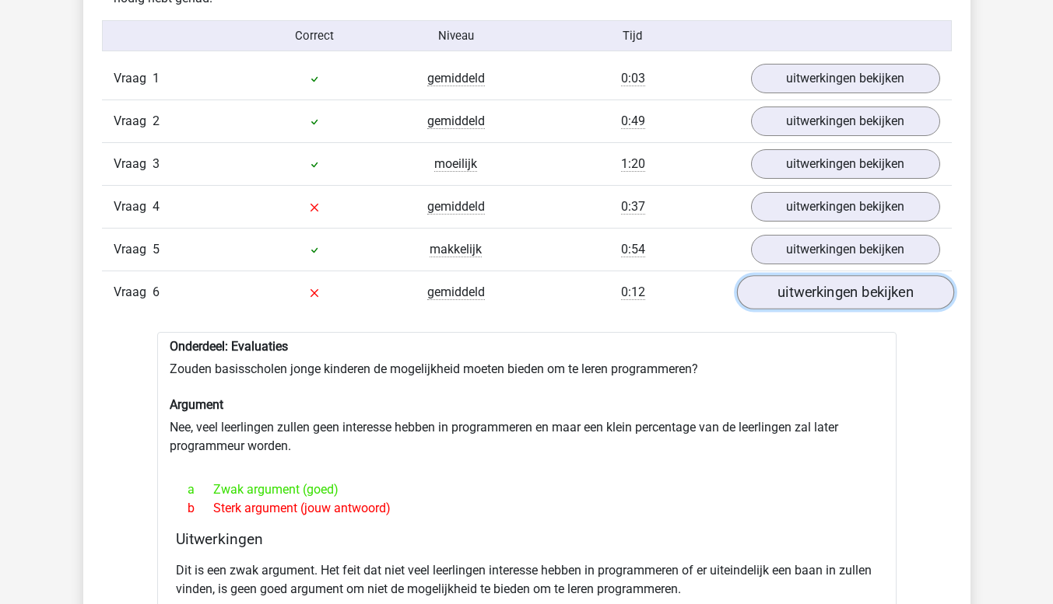
scroll to position [1014, 0]
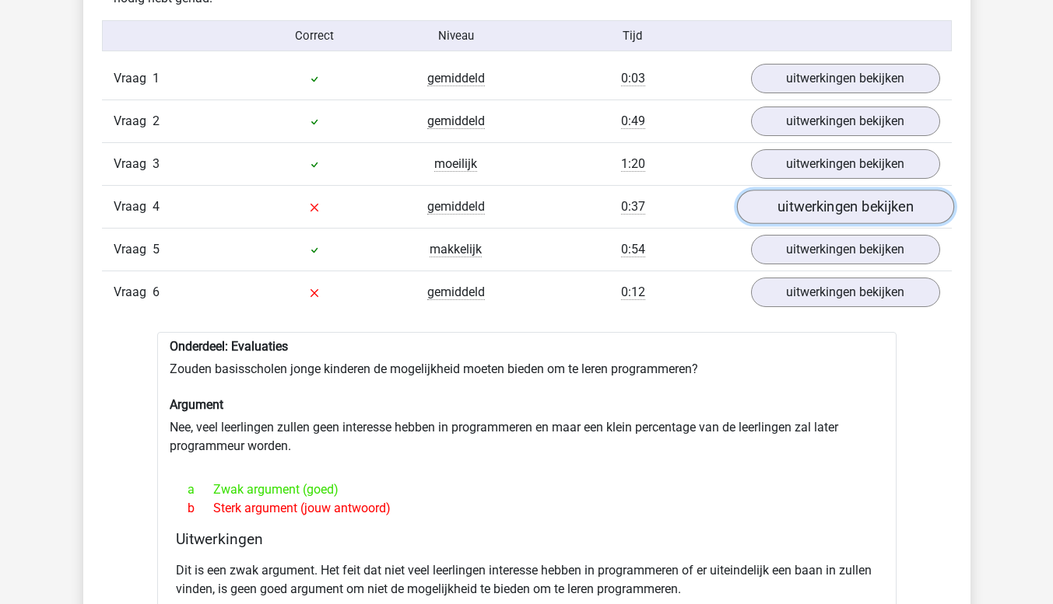
click at [892, 208] on link "uitwerkingen bekijken" at bounding box center [844, 207] width 217 height 34
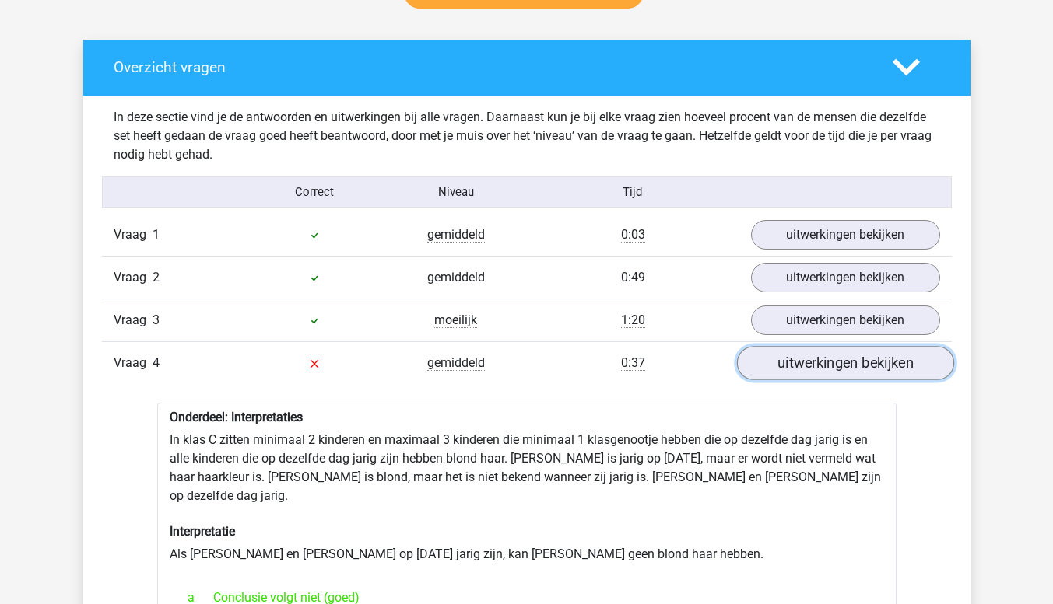
scroll to position [754, 0]
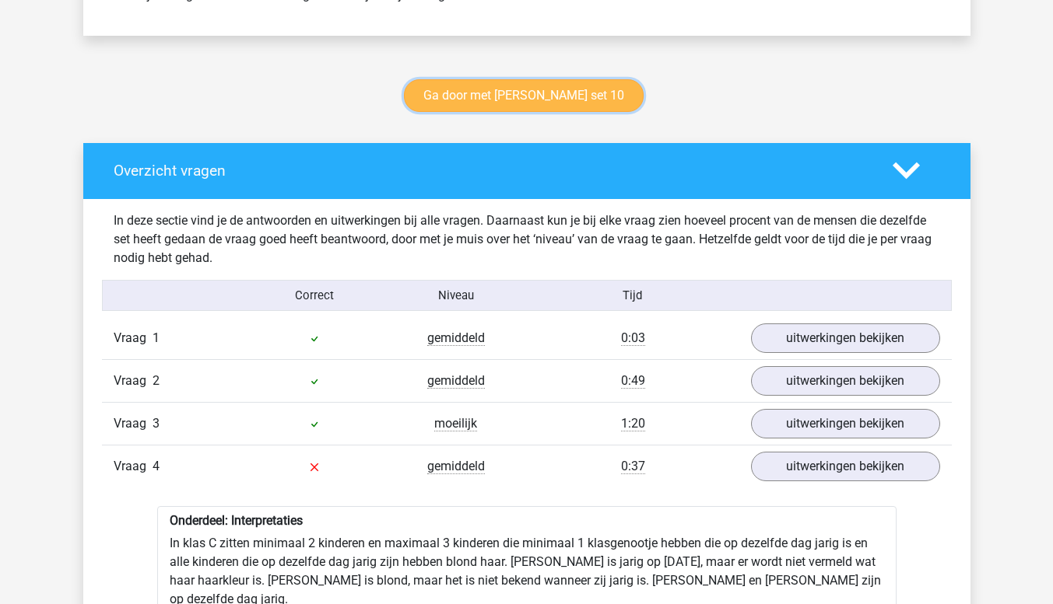
click at [570, 96] on link "Ga door met watson glaser set 10" at bounding box center [524, 95] width 240 height 33
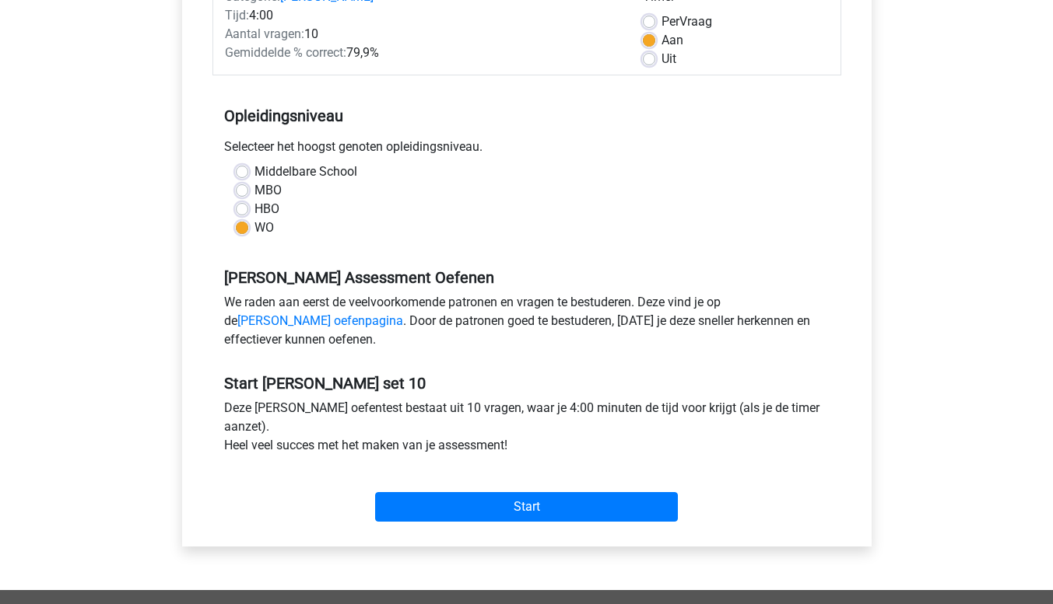
scroll to position [228, 0]
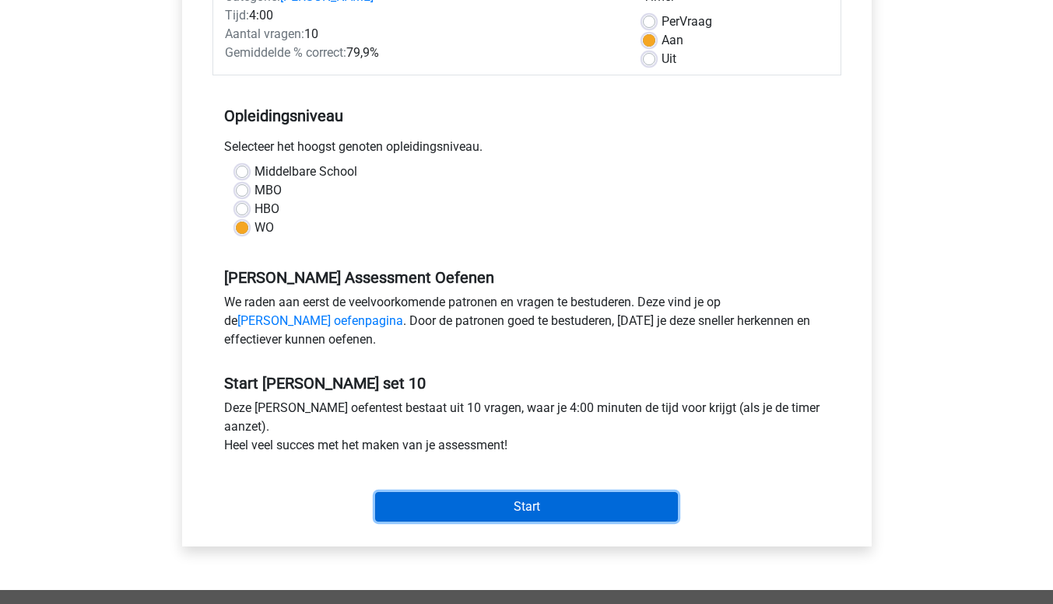
click at [629, 510] on input "Start" at bounding box center [526, 507] width 303 height 30
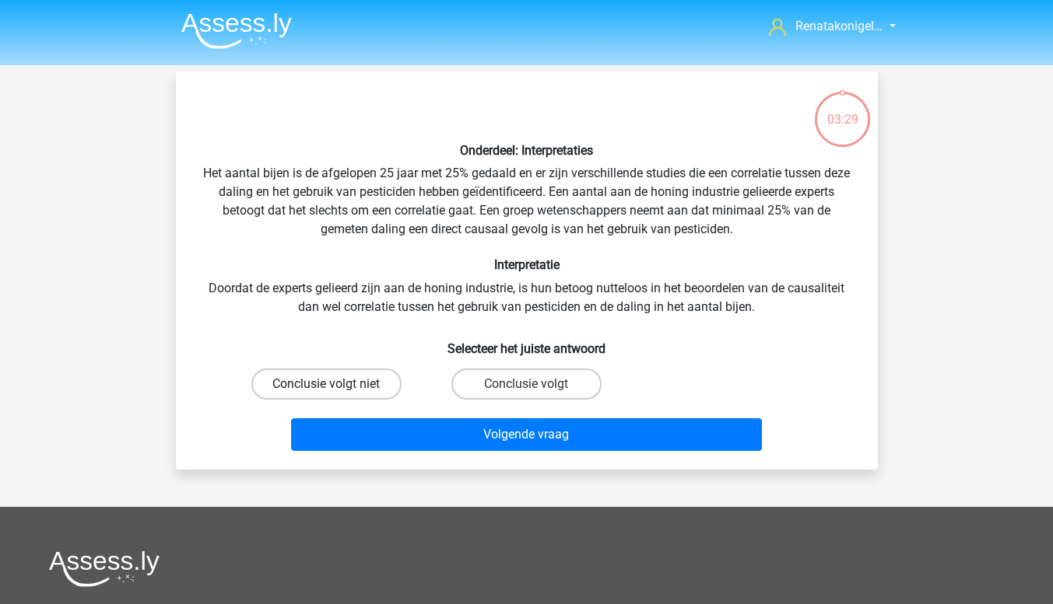
click at [334, 380] on label "Conclusie volgt niet" at bounding box center [326, 384] width 150 height 31
click at [334, 384] on input "Conclusie volgt niet" at bounding box center [331, 389] width 10 height 10
radio input "true"
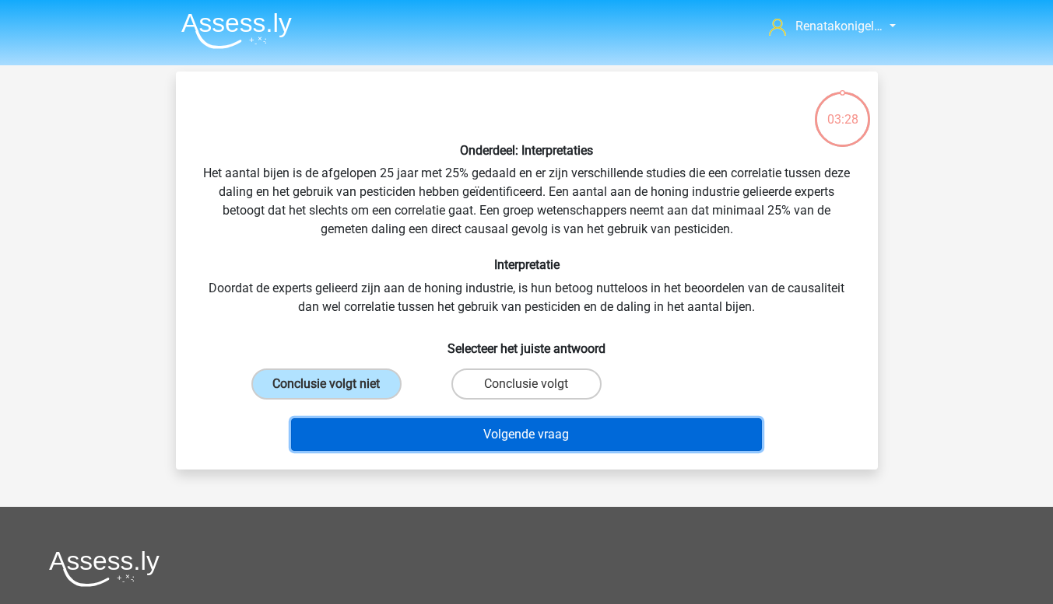
click at [566, 441] on button "Volgende vraag" at bounding box center [526, 435] width 471 height 33
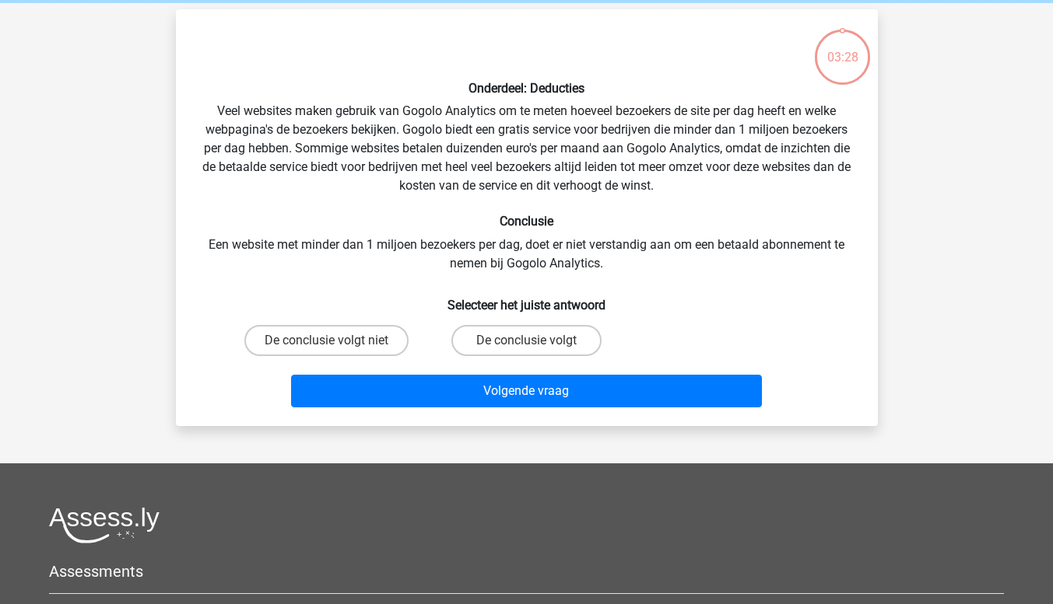
scroll to position [72, 0]
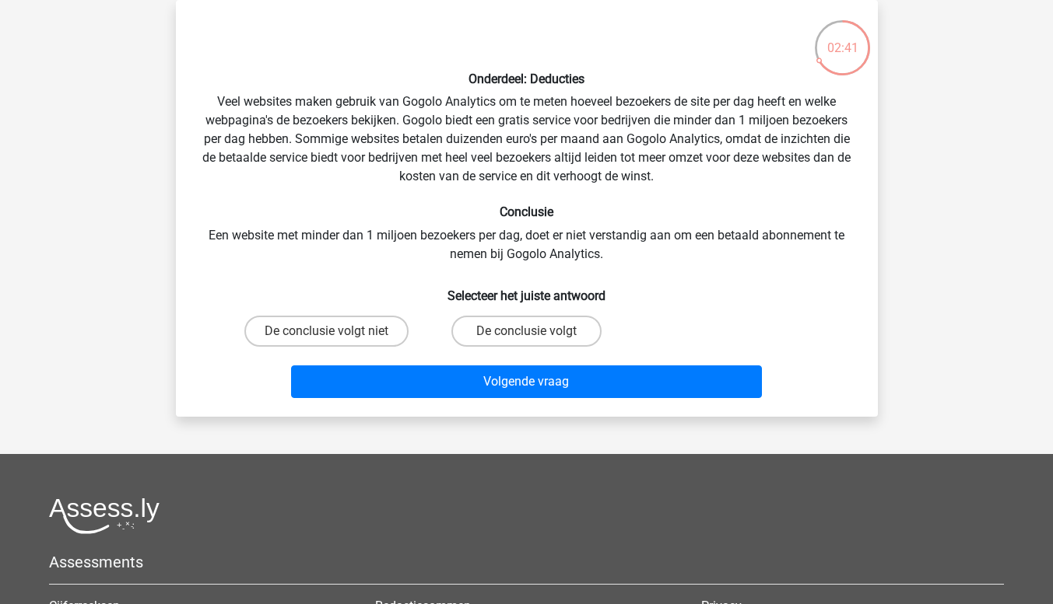
click at [348, 330] on label "De conclusie volgt niet" at bounding box center [326, 331] width 164 height 31
click at [336, 331] on input "De conclusie volgt niet" at bounding box center [331, 336] width 10 height 10
radio input "true"
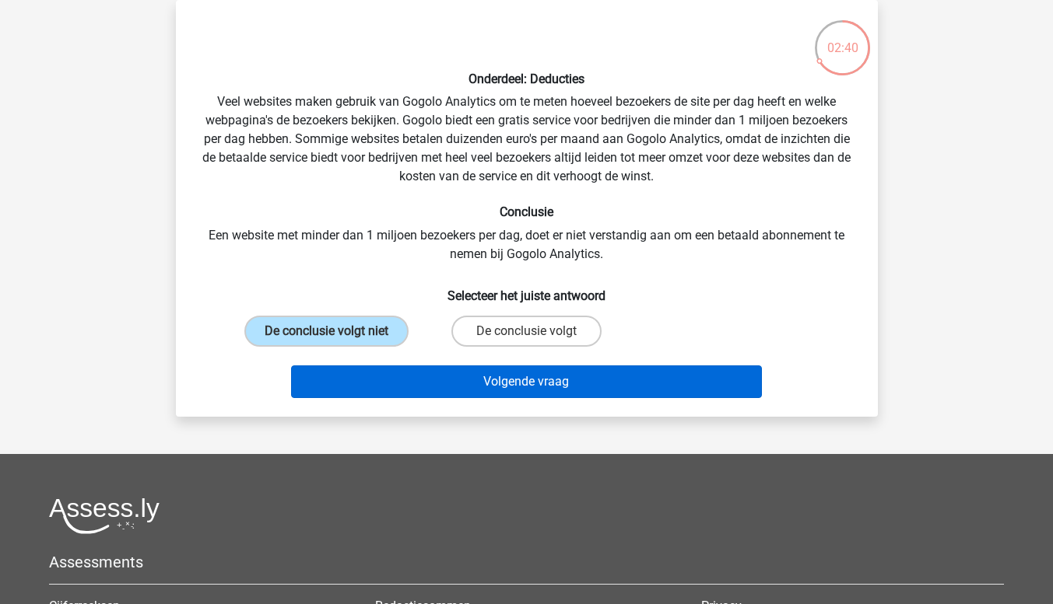
click at [577, 393] on button "Volgende vraag" at bounding box center [526, 382] width 471 height 33
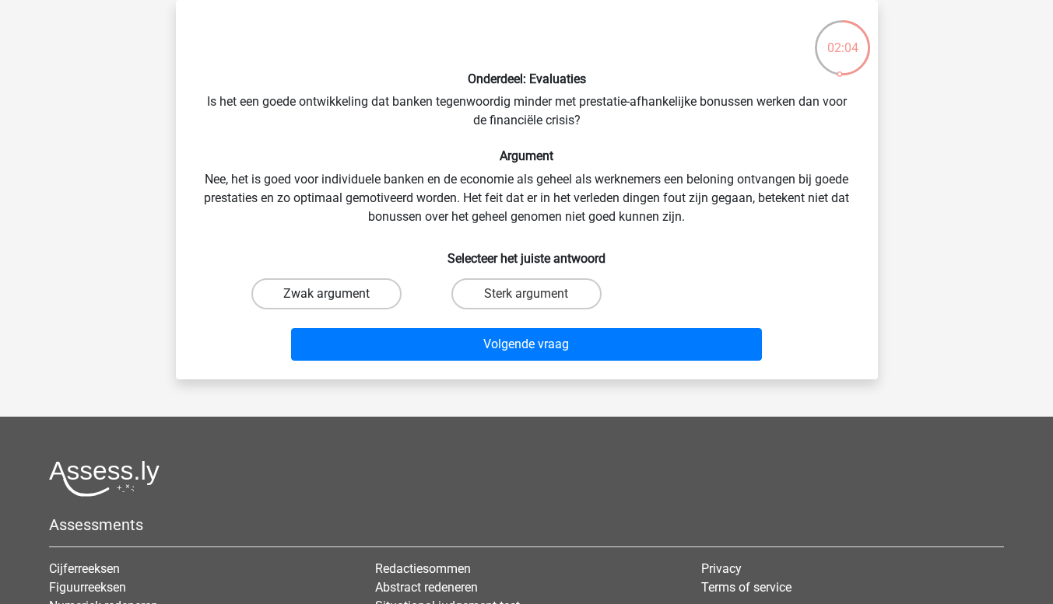
click at [346, 280] on label "Zwak argument" at bounding box center [326, 294] width 150 height 31
click at [336, 294] on input "Zwak argument" at bounding box center [331, 299] width 10 height 10
radio input "true"
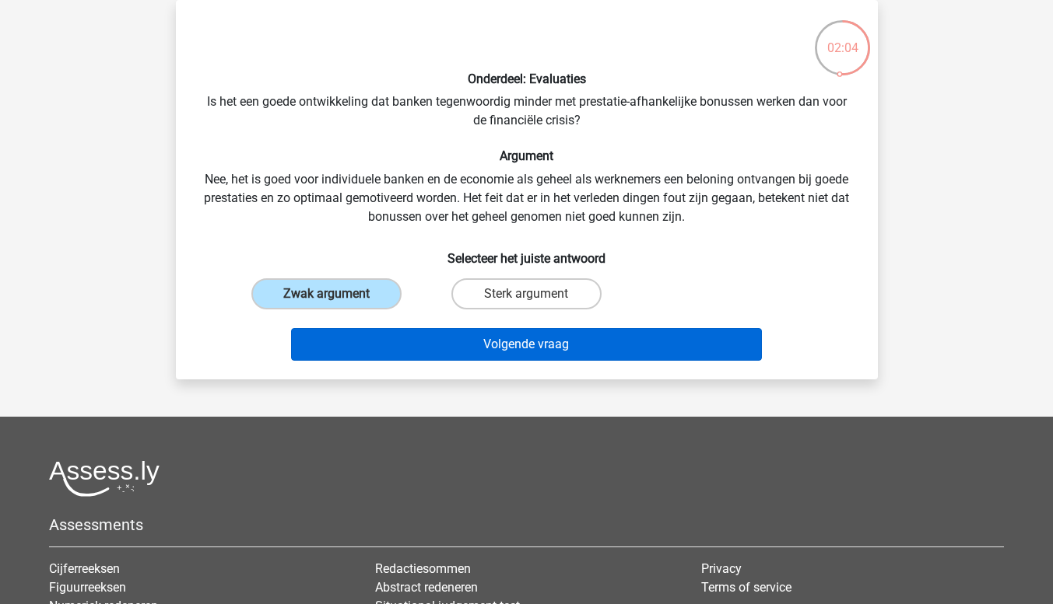
click at [471, 355] on button "Volgende vraag" at bounding box center [526, 344] width 471 height 33
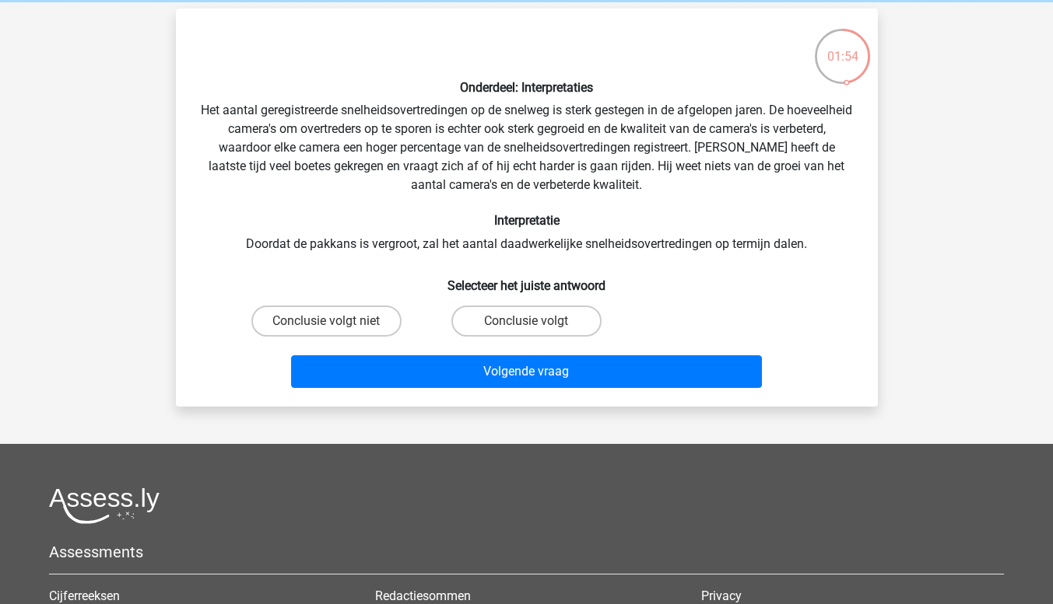
scroll to position [52, 0]
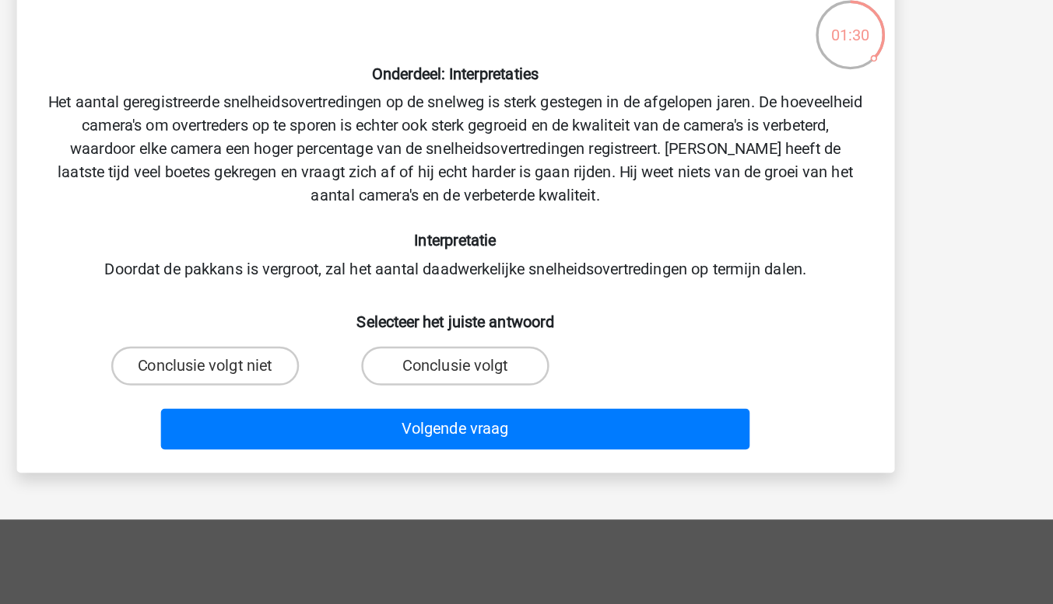
click at [358, 342] on label "Conclusie volgt niet" at bounding box center [326, 332] width 150 height 31
click at [336, 342] on input "Conclusie volgt niet" at bounding box center [331, 337] width 10 height 10
radio input "true"
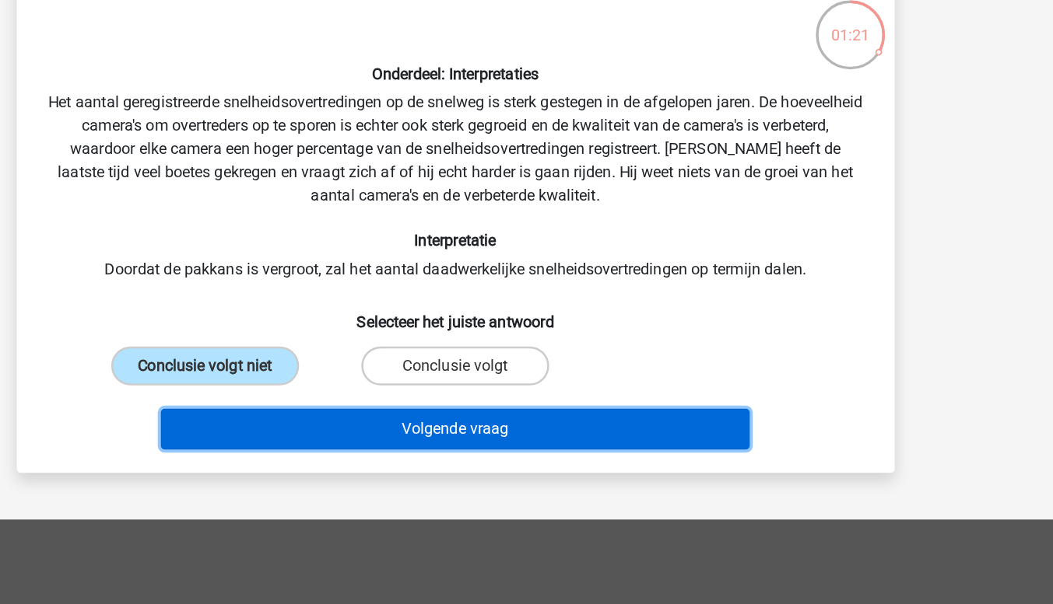
click at [706, 387] on button "Volgende vraag" at bounding box center [526, 382] width 471 height 33
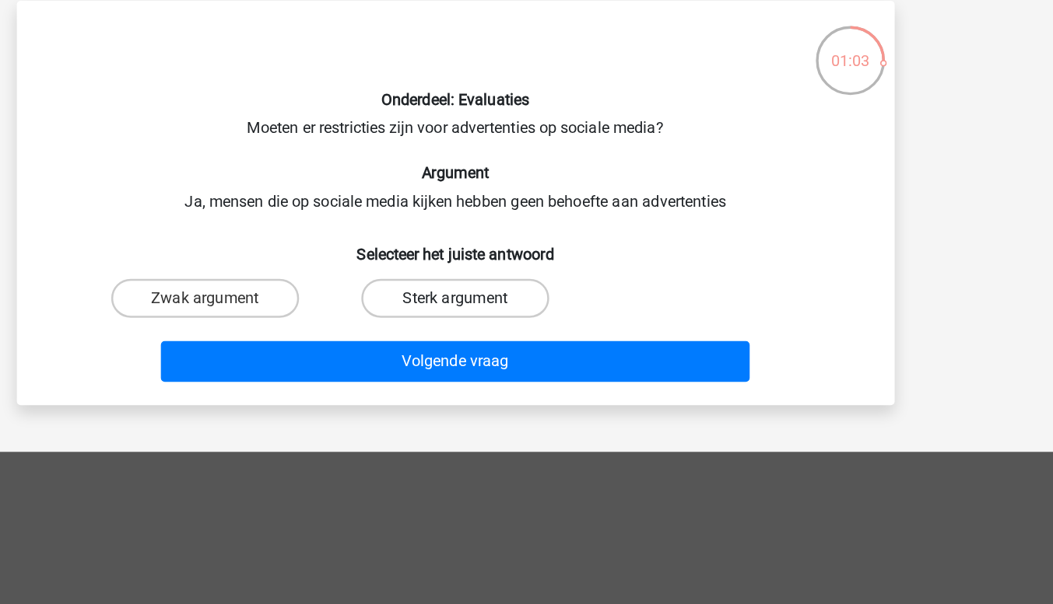
click at [541, 267] on label "Sterk argument" at bounding box center [526, 257] width 150 height 31
click at [536, 267] on input "Sterk argument" at bounding box center [531, 262] width 10 height 10
radio input "true"
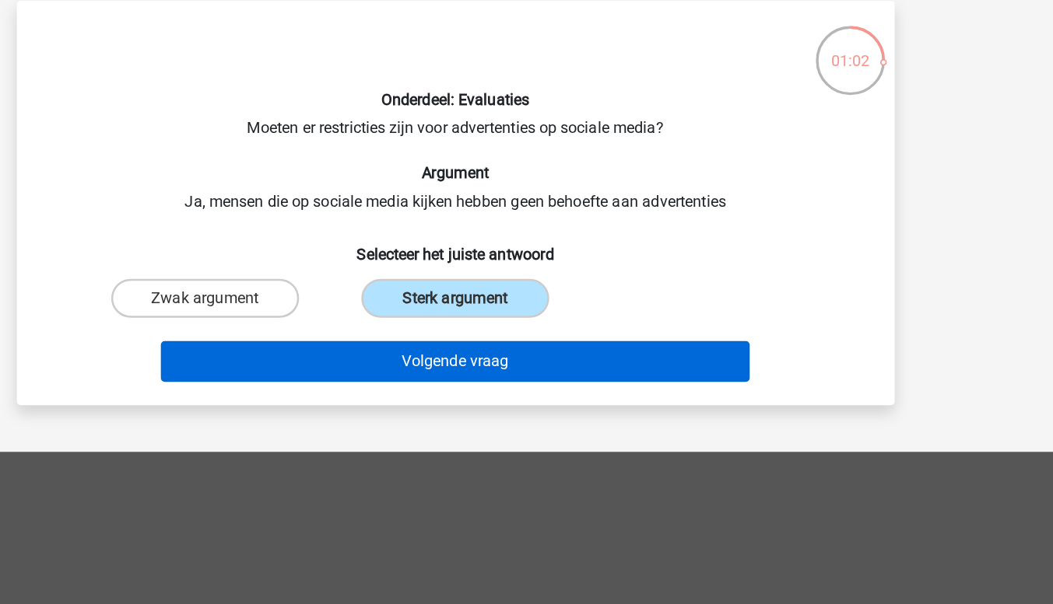
click at [601, 316] on button "Volgende vraag" at bounding box center [526, 308] width 471 height 33
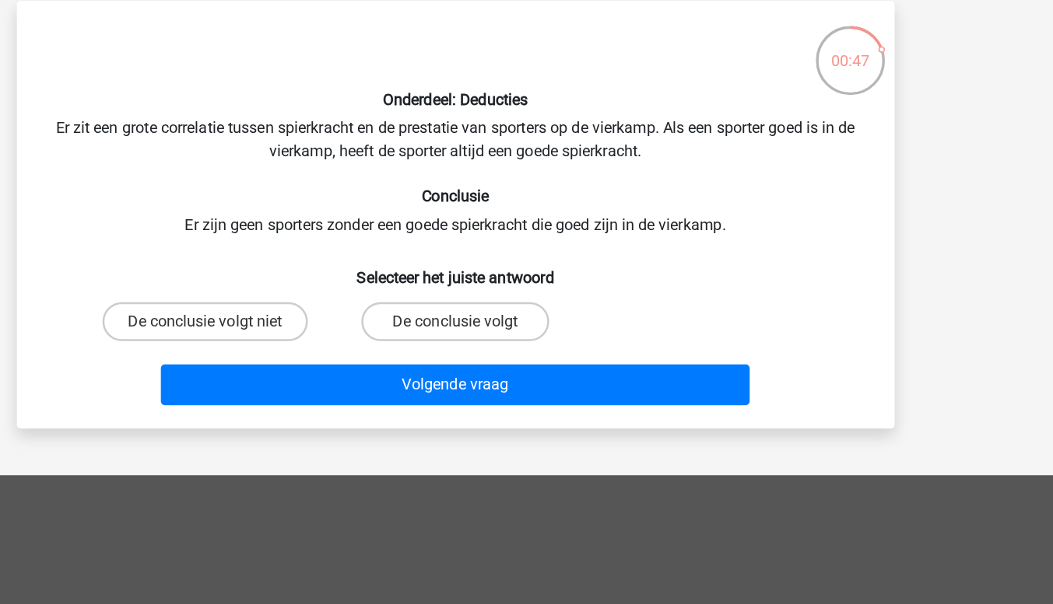
click at [531, 281] on input "De conclusie volgt" at bounding box center [531, 281] width 10 height 10
radio input "true"
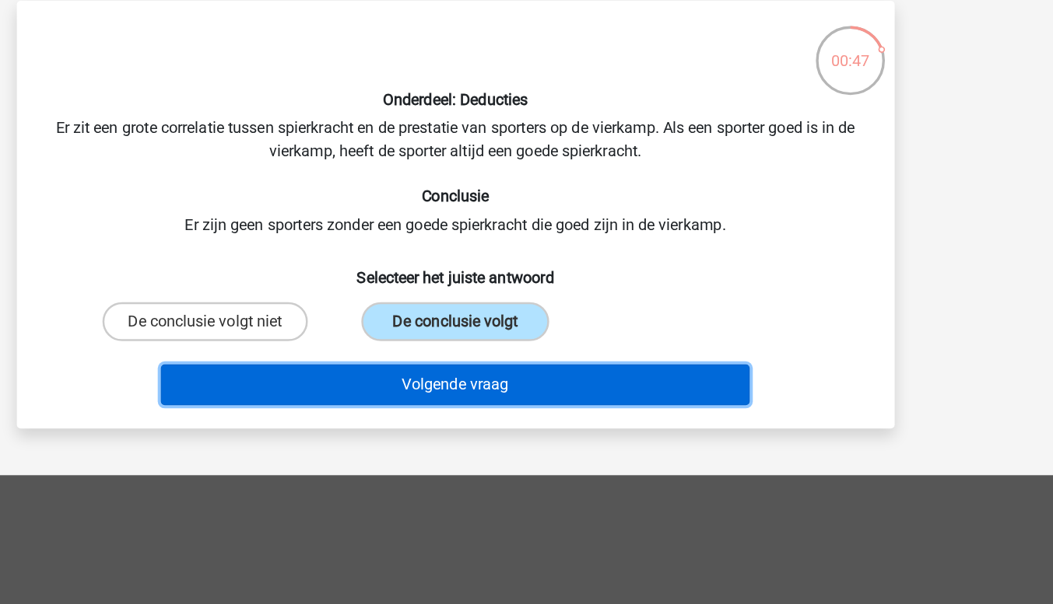
click at [588, 331] on button "Volgende vraag" at bounding box center [526, 326] width 471 height 33
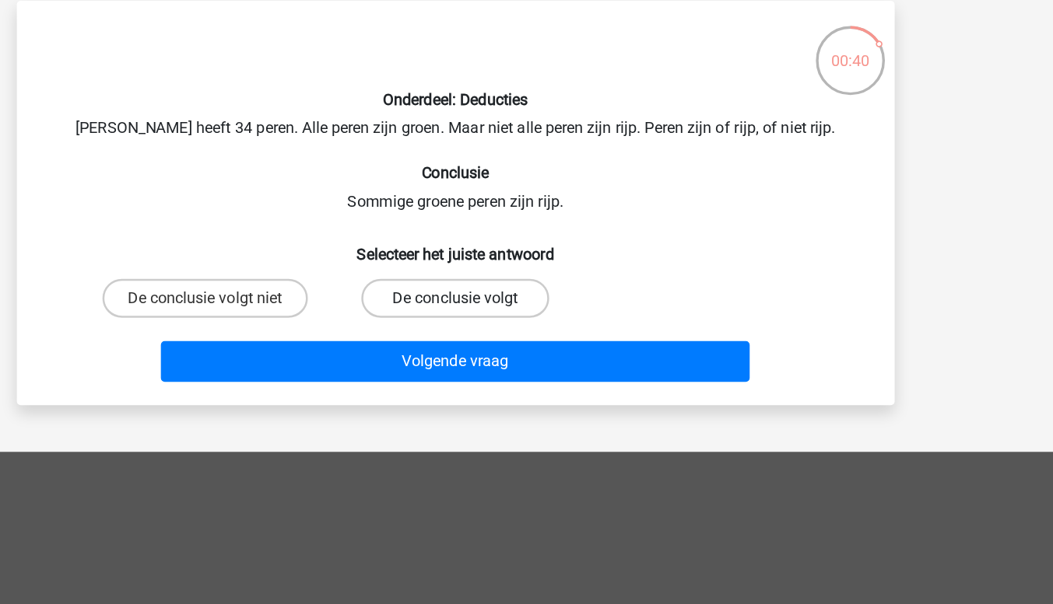
click at [543, 263] on label "De conclusie volgt" at bounding box center [526, 257] width 150 height 31
click at [536, 263] on input "De conclusie volgt" at bounding box center [531, 262] width 10 height 10
radio input "true"
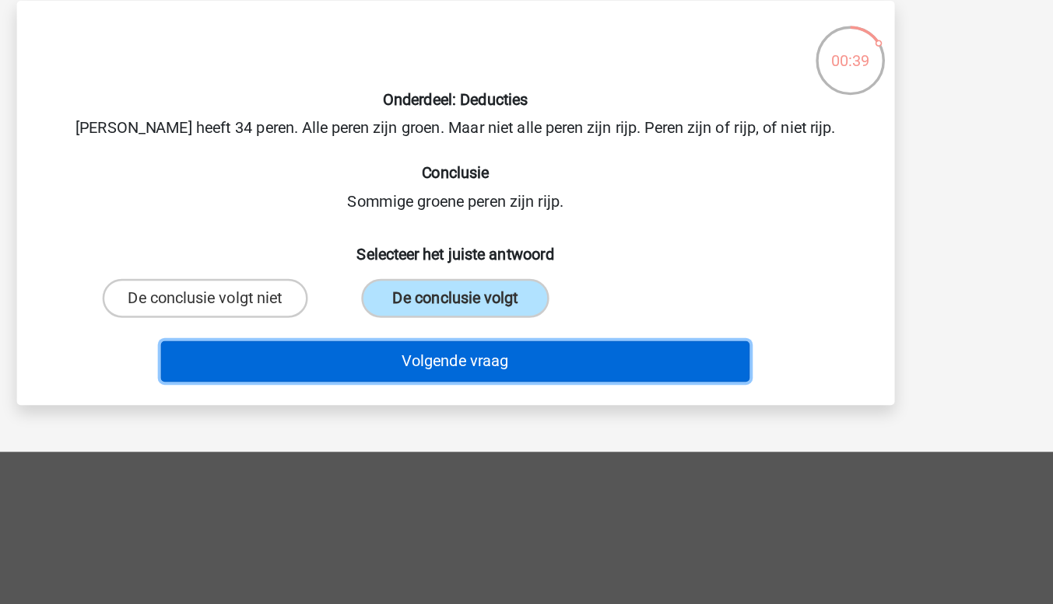
click at [576, 312] on button "Volgende vraag" at bounding box center [526, 308] width 471 height 33
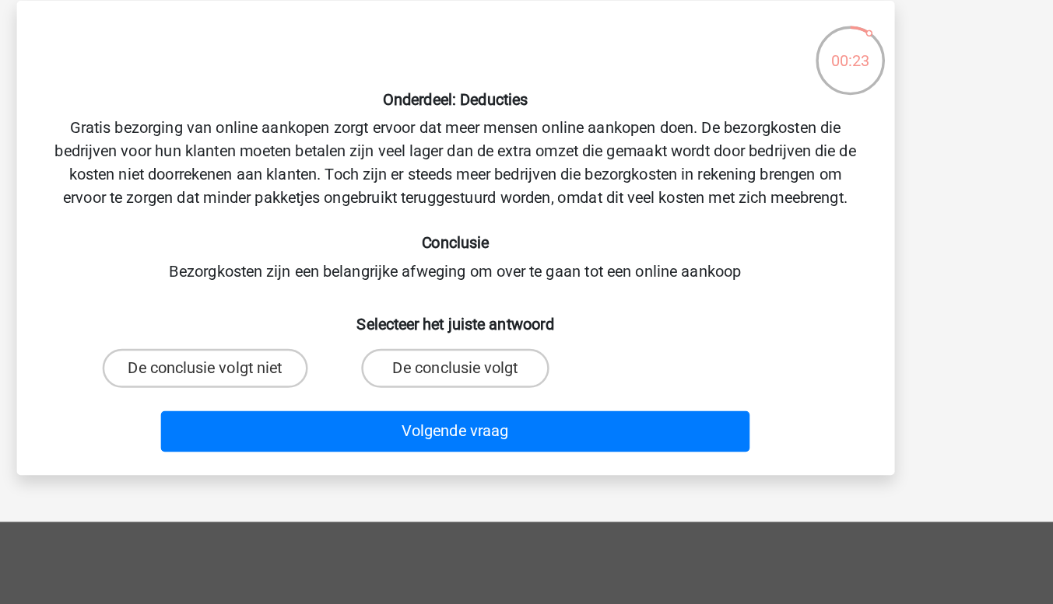
click at [519, 321] on label "De conclusie volgt" at bounding box center [526, 313] width 150 height 31
click at [526, 321] on input "De conclusie volgt" at bounding box center [531, 319] width 10 height 10
radio input "true"
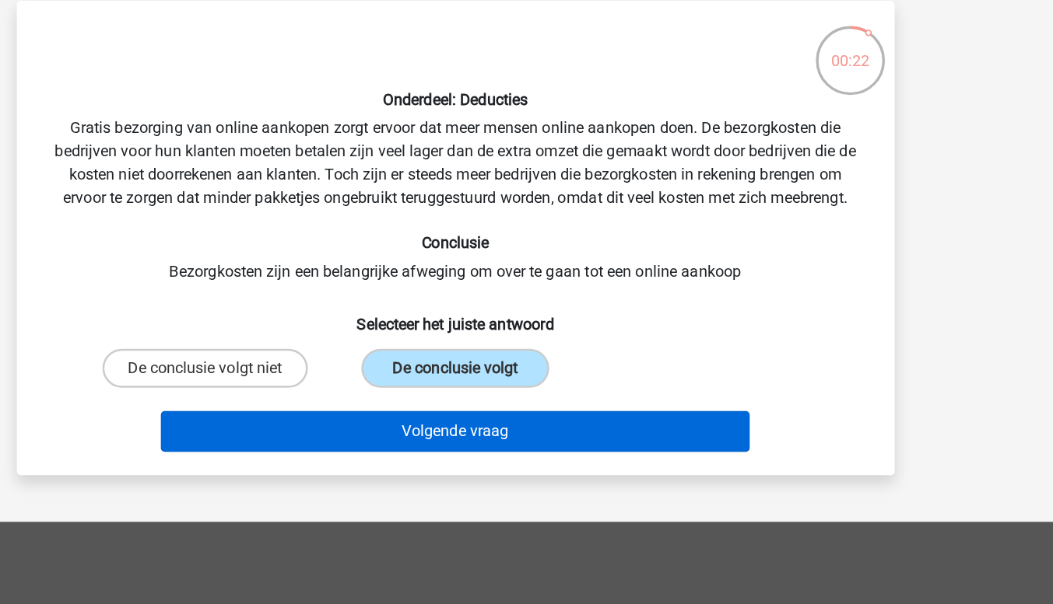
click at [576, 369] on button "Volgende vraag" at bounding box center [526, 364] width 471 height 33
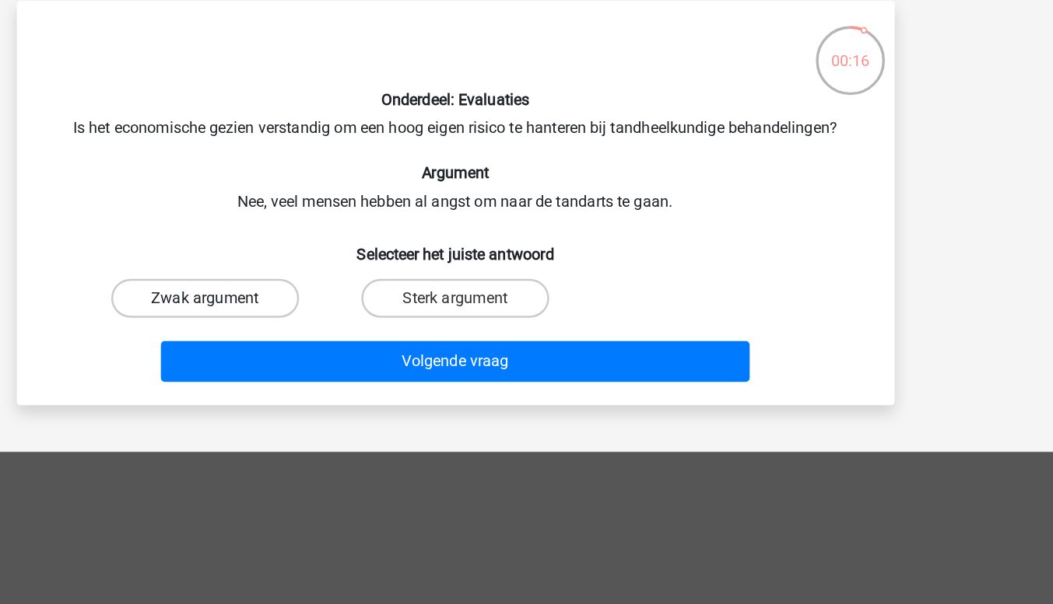
click at [356, 263] on label "Zwak argument" at bounding box center [326, 257] width 150 height 31
click at [336, 263] on input "Zwak argument" at bounding box center [331, 262] width 10 height 10
radio input "true"
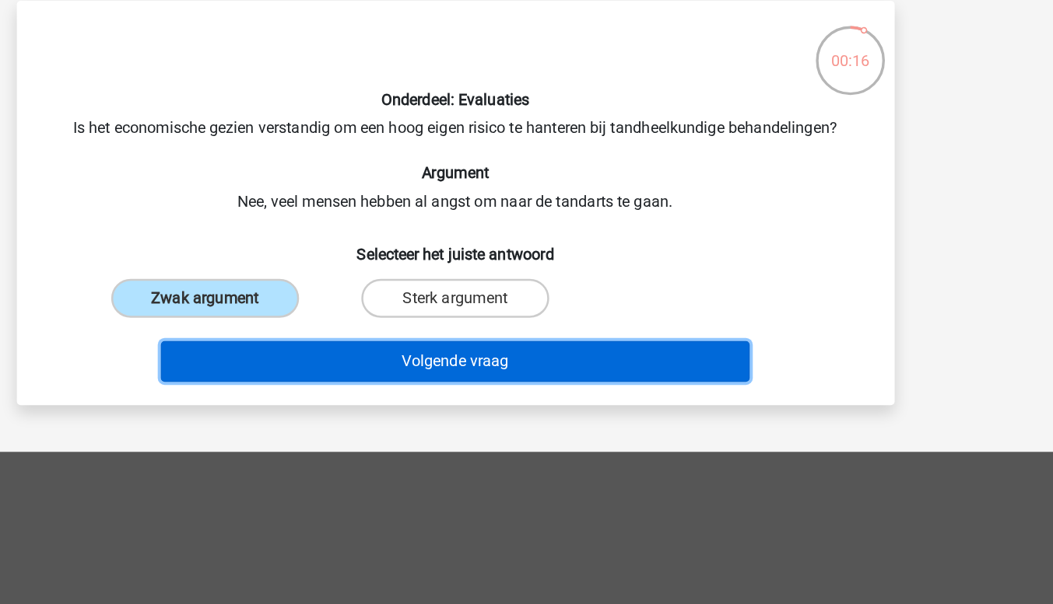
click at [494, 303] on button "Volgende vraag" at bounding box center [526, 308] width 471 height 33
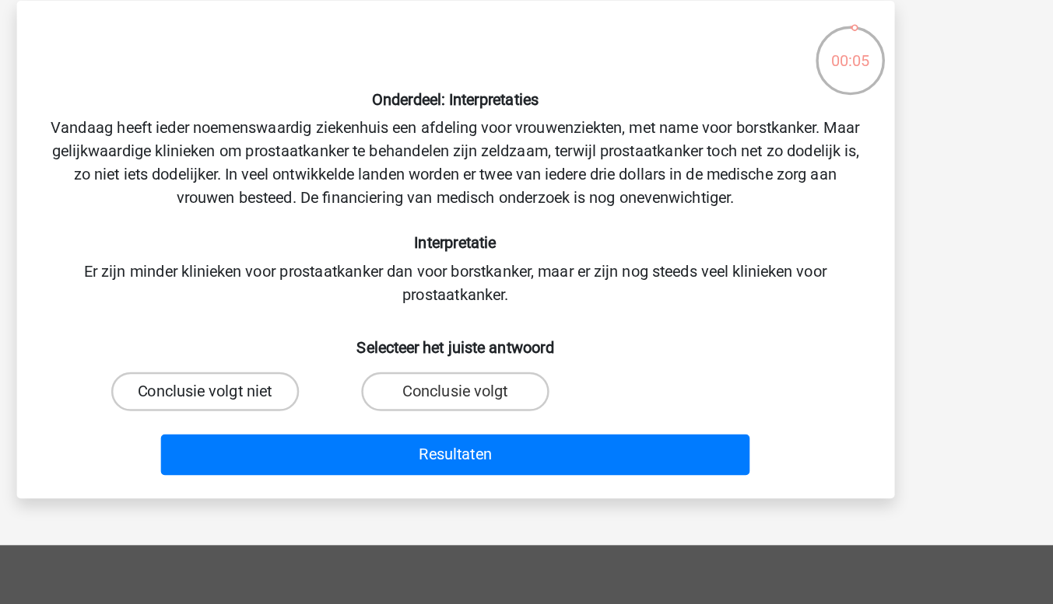
click at [356, 327] on label "Conclusie volgt niet" at bounding box center [326, 332] width 150 height 31
click at [336, 332] on input "Conclusie volgt niet" at bounding box center [331, 337] width 10 height 10
radio input "true"
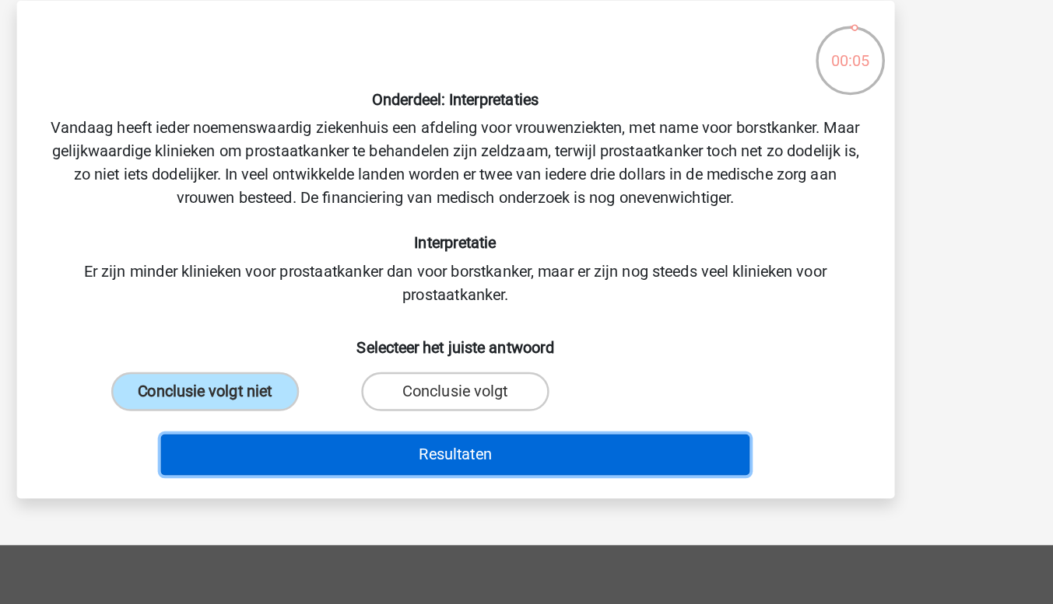
click at [464, 384] on button "Resultaten" at bounding box center [526, 382] width 471 height 33
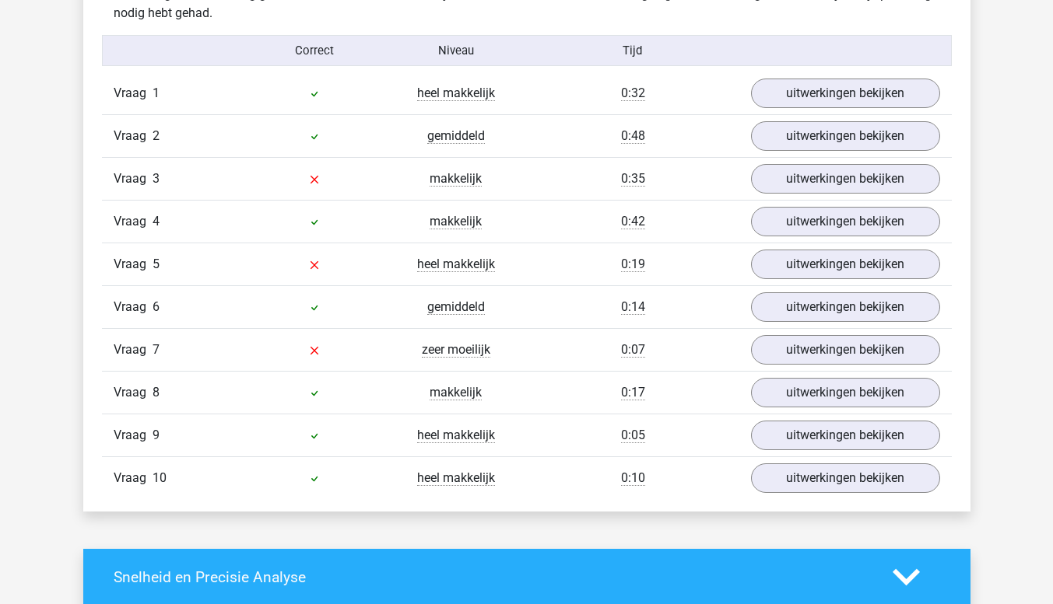
scroll to position [1000, 0]
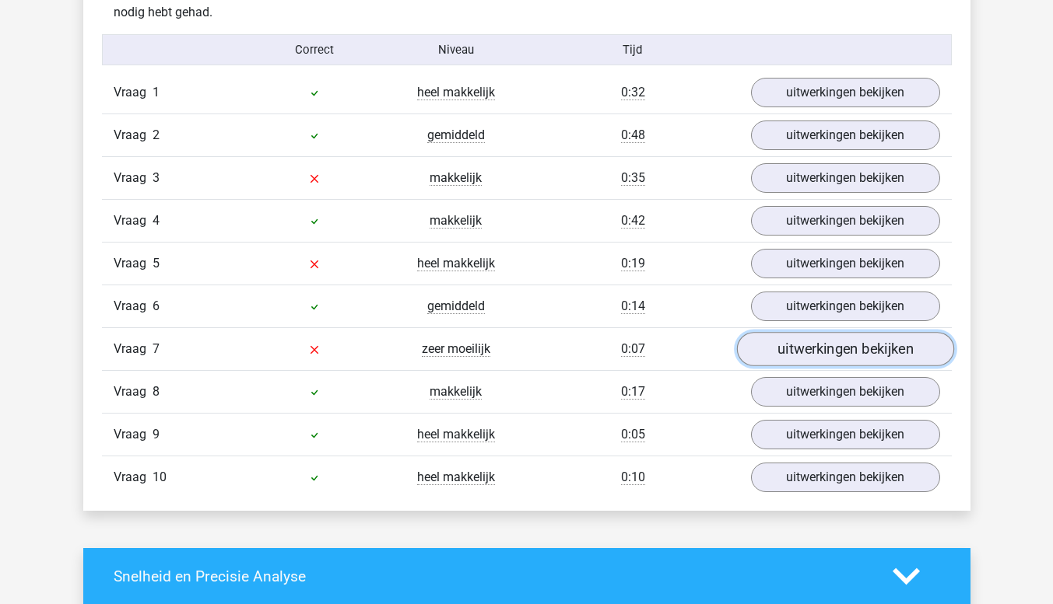
click at [880, 353] on link "uitwerkingen bekijken" at bounding box center [844, 349] width 217 height 34
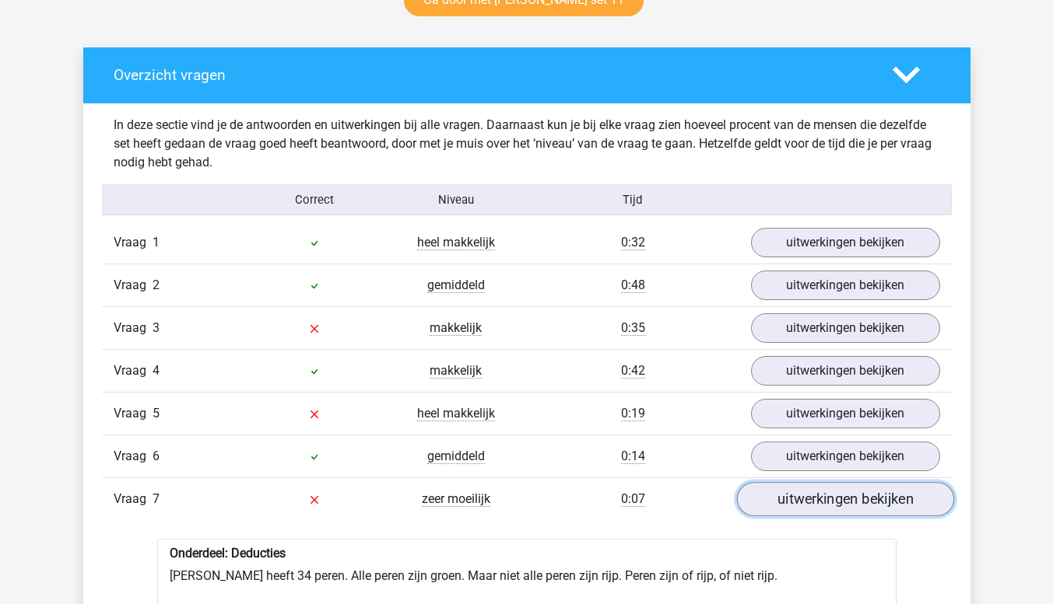
scroll to position [849, 0]
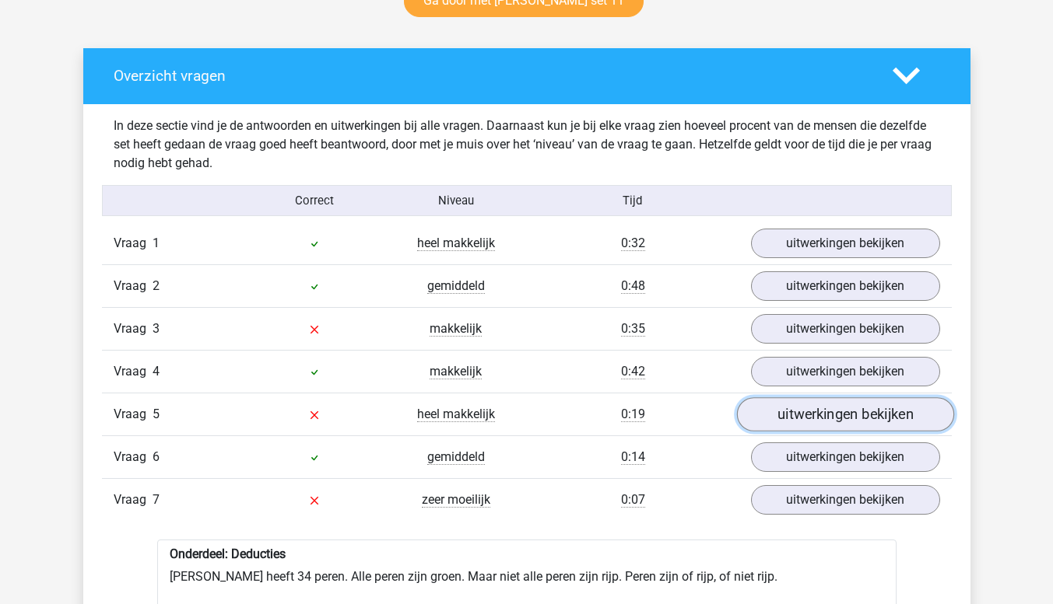
click at [848, 422] on link "uitwerkingen bekijken" at bounding box center [844, 415] width 217 height 34
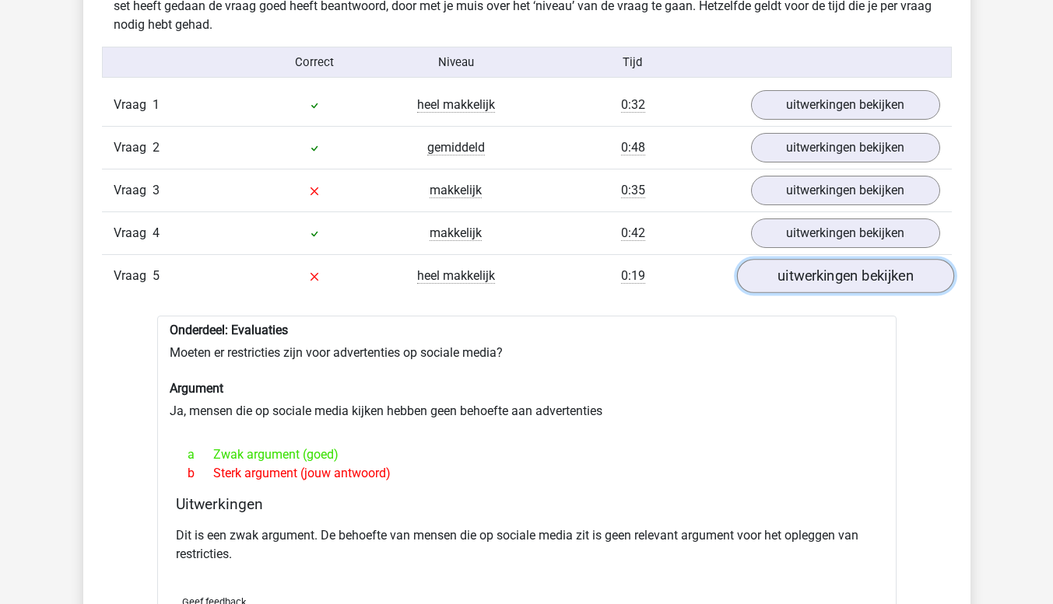
scroll to position [988, 0]
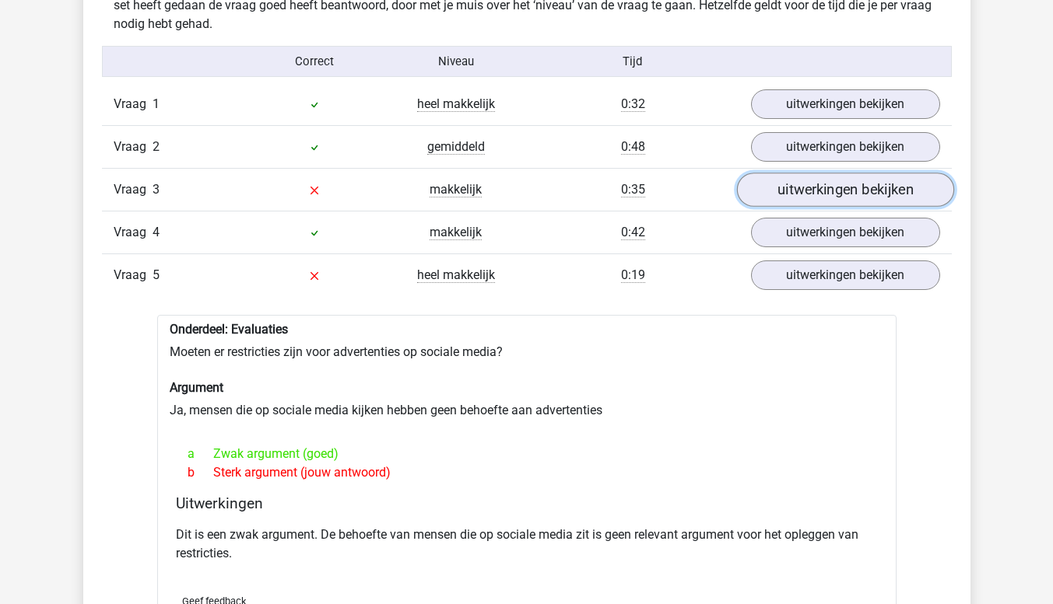
click at [860, 196] on link "uitwerkingen bekijken" at bounding box center [844, 190] width 217 height 34
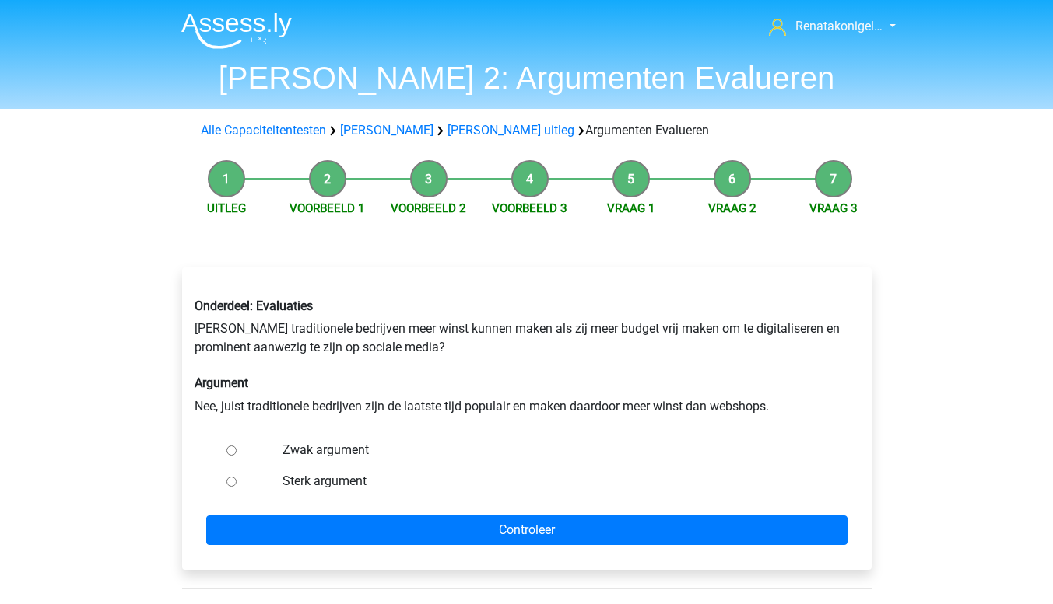
click at [231, 454] on input "Zwak argument" at bounding box center [231, 451] width 10 height 10
radio input "true"
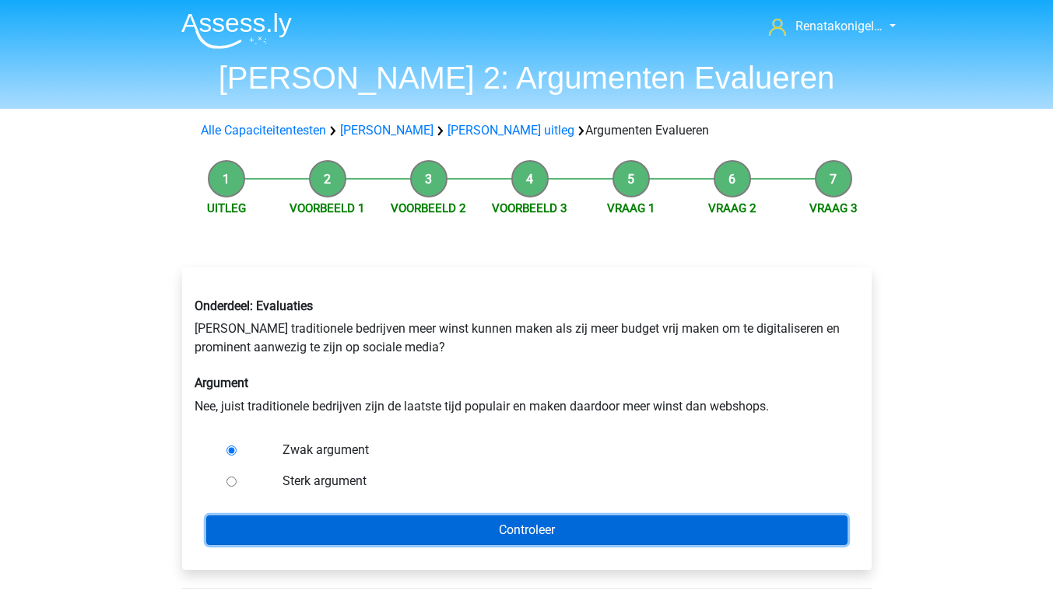
click at [261, 530] on input "Controleer" at bounding box center [526, 531] width 641 height 30
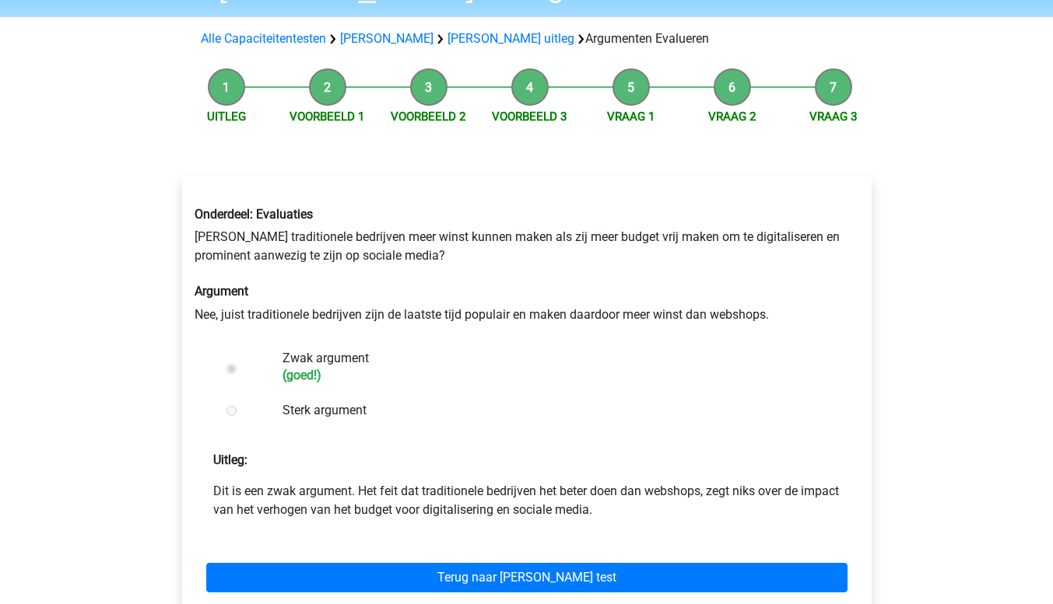
scroll to position [93, 0]
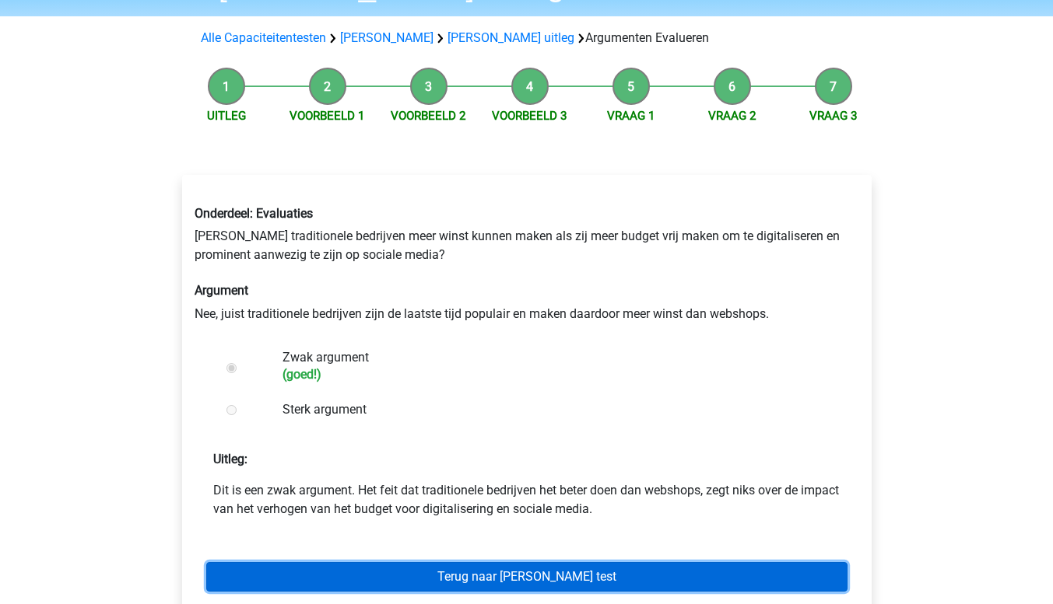
click at [555, 569] on link "Terug naar [PERSON_NAME] test" at bounding box center [526, 577] width 641 height 30
